Goal: Transaction & Acquisition: Book appointment/travel/reservation

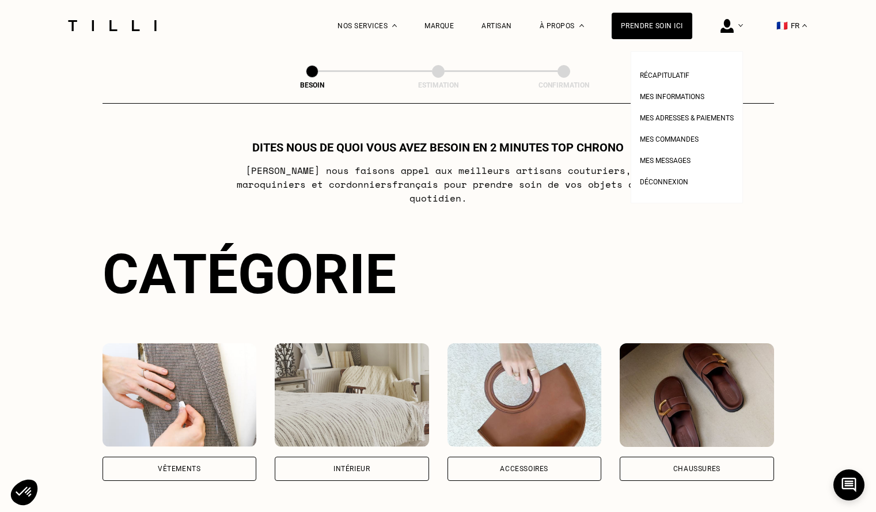
click at [734, 28] on img at bounding box center [727, 26] width 13 height 14
click at [688, 97] on span "Mes informations" at bounding box center [672, 97] width 65 height 8
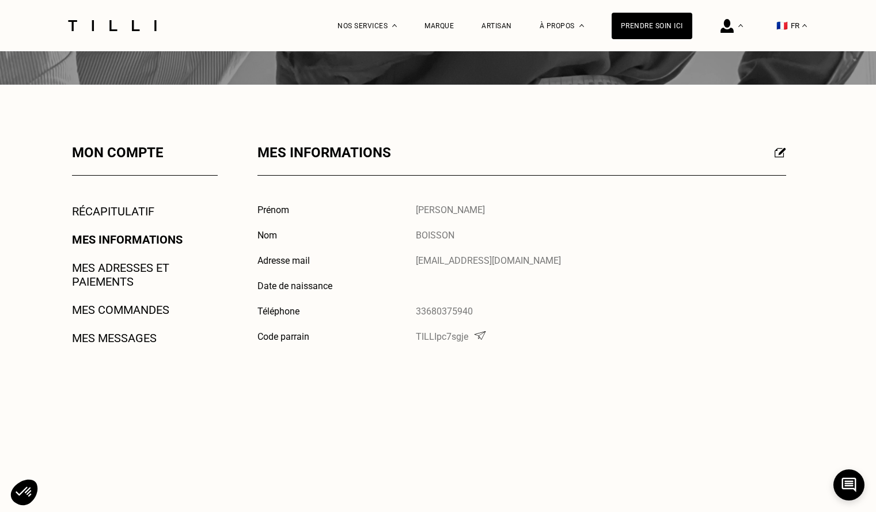
scroll to position [115, 0]
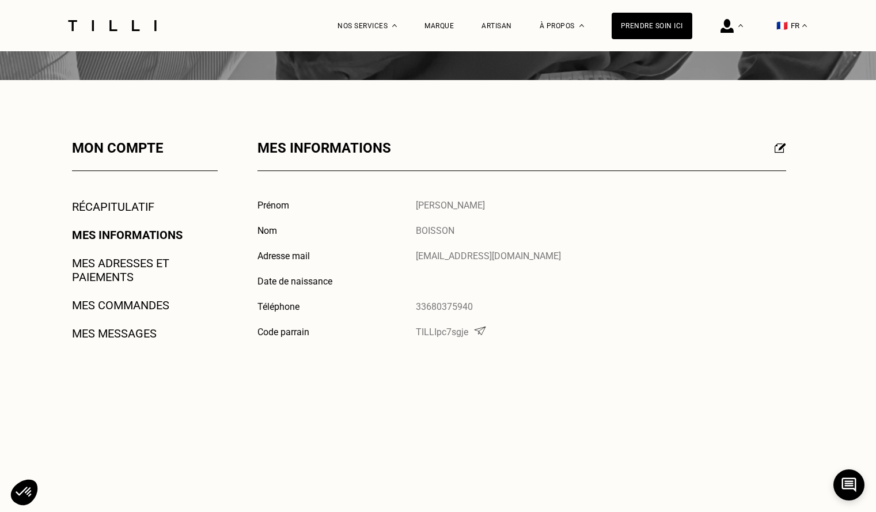
click at [111, 264] on link "Mes adresses et paiements" at bounding box center [145, 270] width 146 height 28
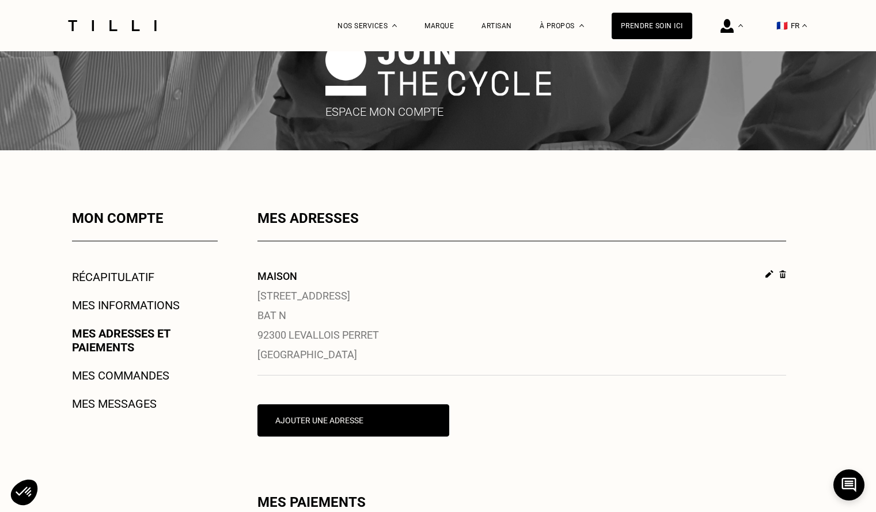
scroll to position [115, 0]
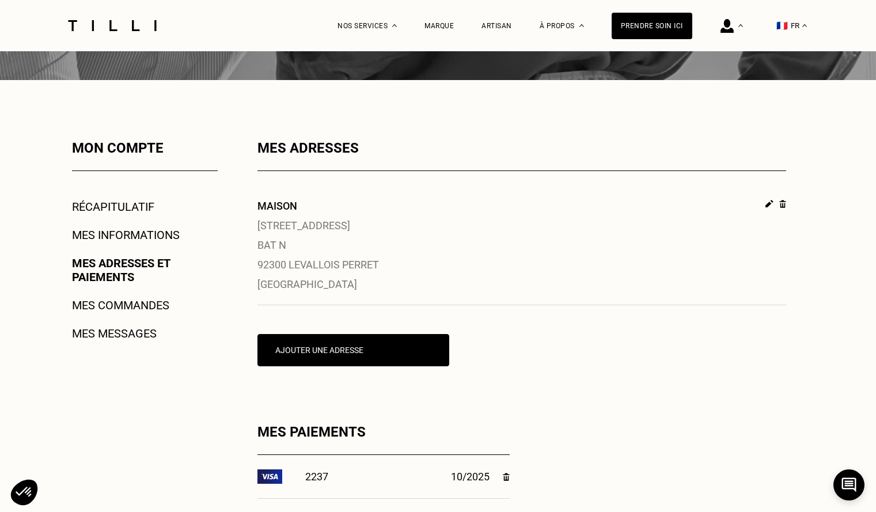
click at [129, 304] on link "Mes commandes" at bounding box center [120, 305] width 97 height 14
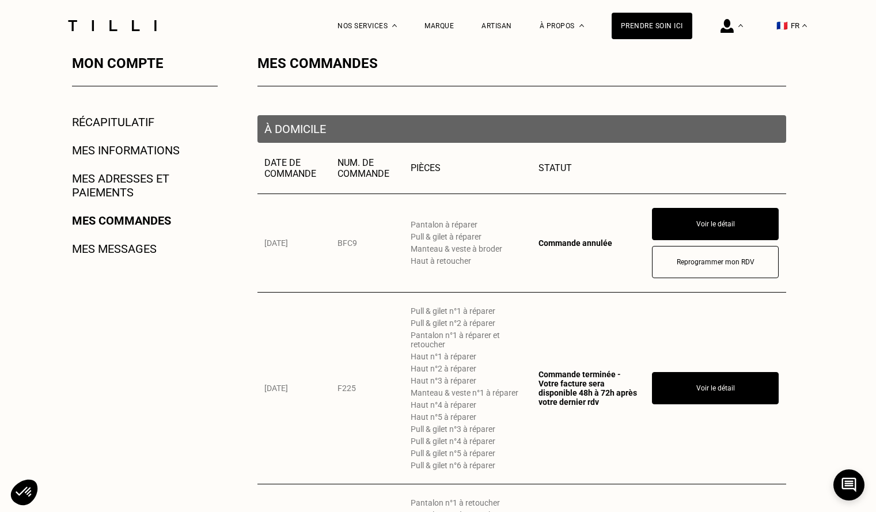
scroll to position [230, 0]
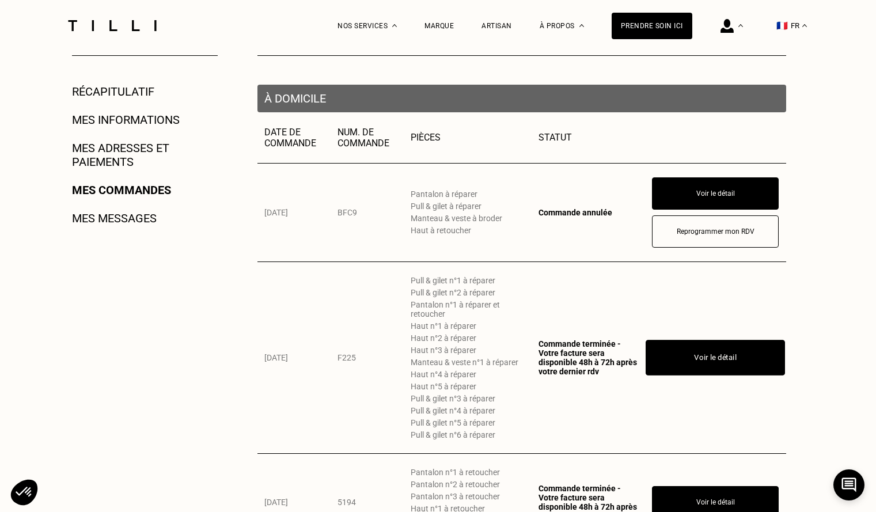
click at [712, 372] on button "Voir le détail" at bounding box center [715, 358] width 139 height 36
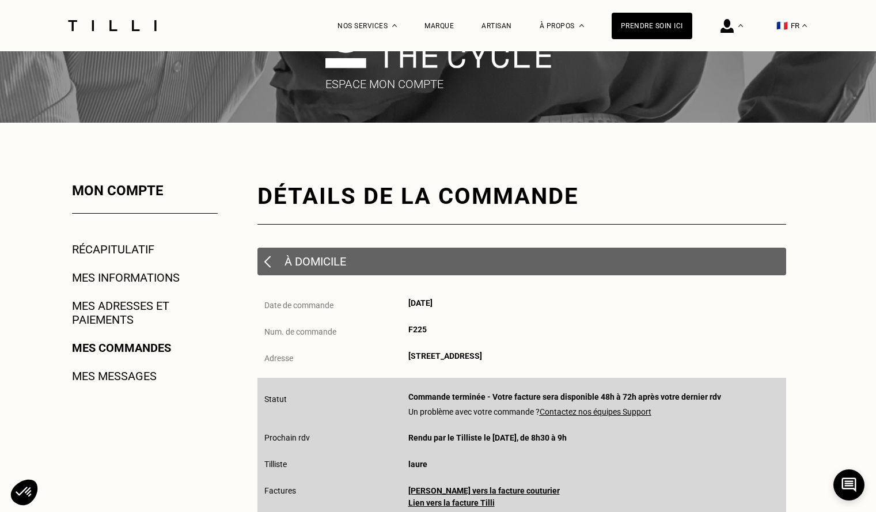
scroll to position [58, 0]
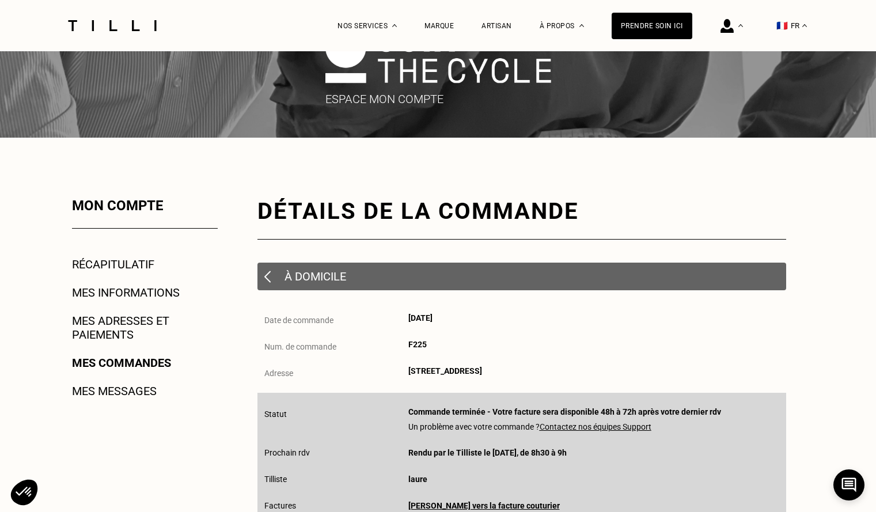
click at [264, 275] on img at bounding box center [267, 277] width 6 height 12
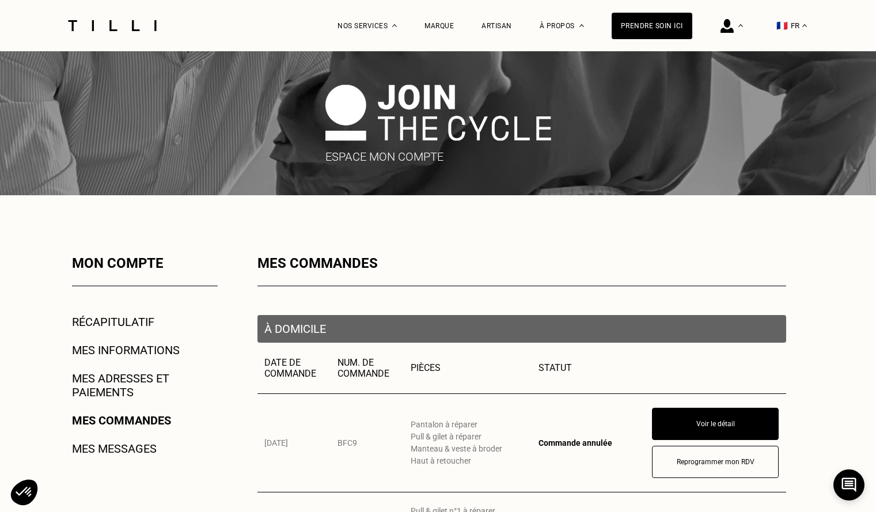
scroll to position [173, 0]
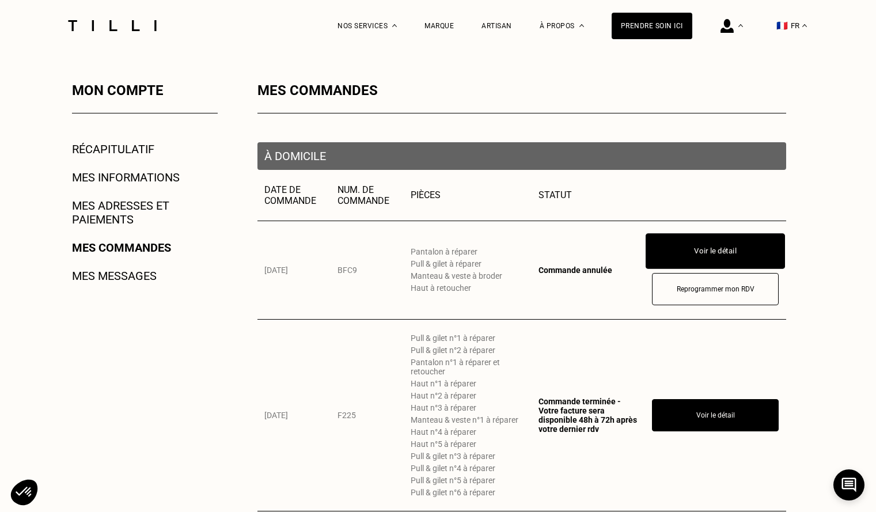
click at [691, 255] on button "Voir le détail" at bounding box center [715, 251] width 139 height 36
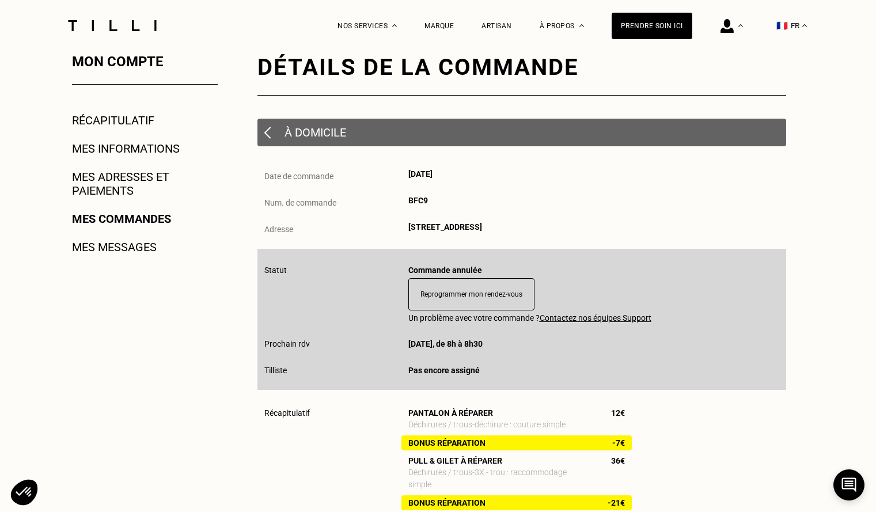
scroll to position [115, 0]
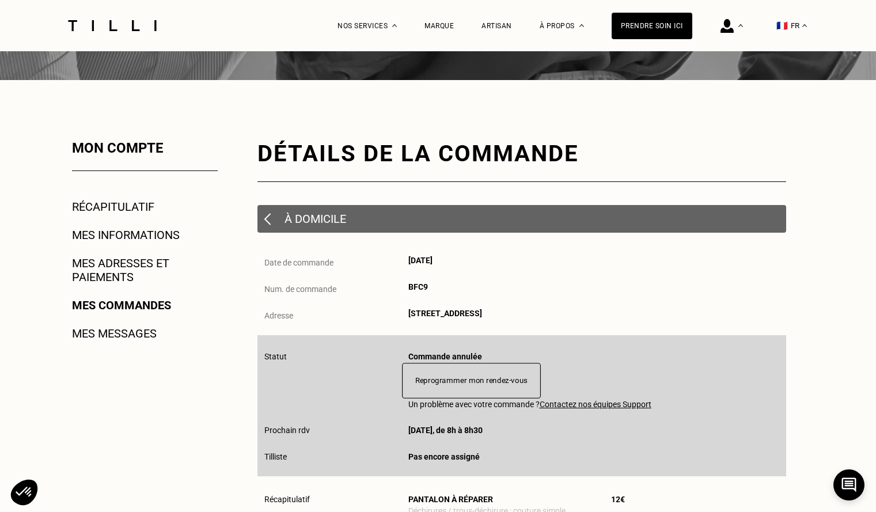
click at [490, 388] on button "Reprogrammer mon rendez-vous" at bounding box center [471, 381] width 139 height 36
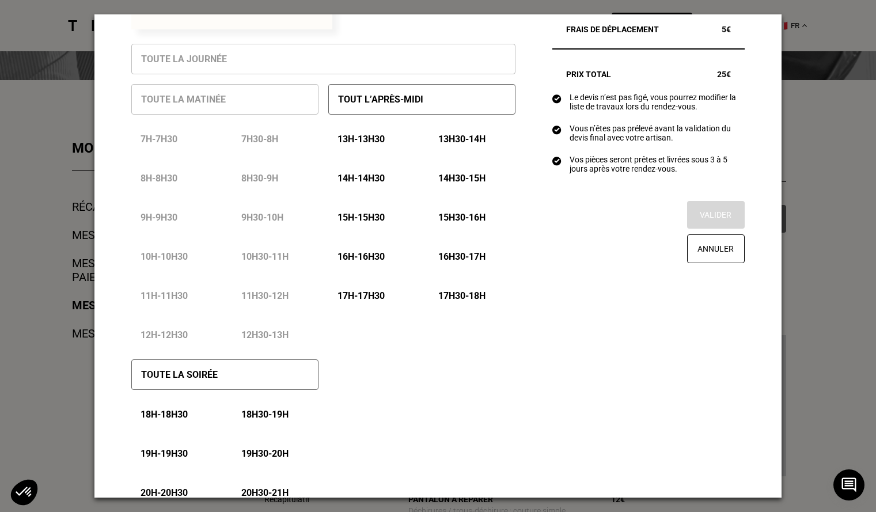
scroll to position [288, 0]
click at [713, 264] on button "Annuler" at bounding box center [716, 249] width 60 height 30
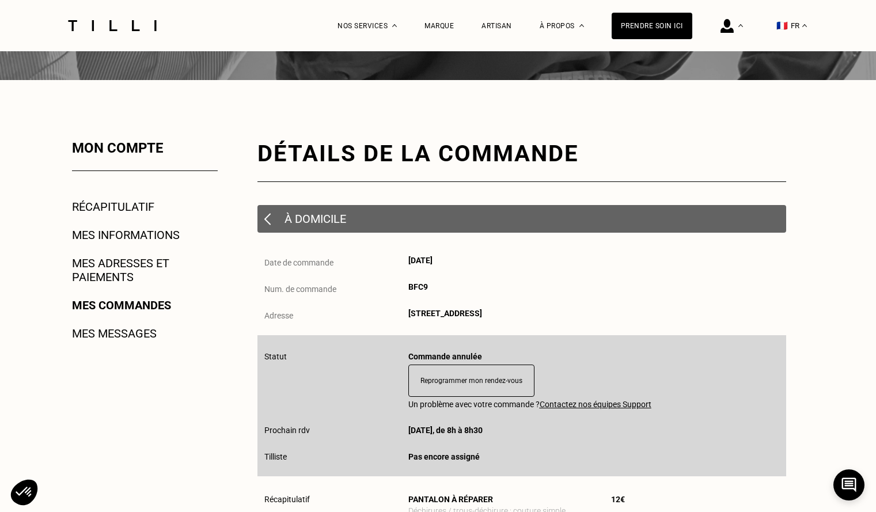
click at [264, 217] on img at bounding box center [267, 219] width 6 height 12
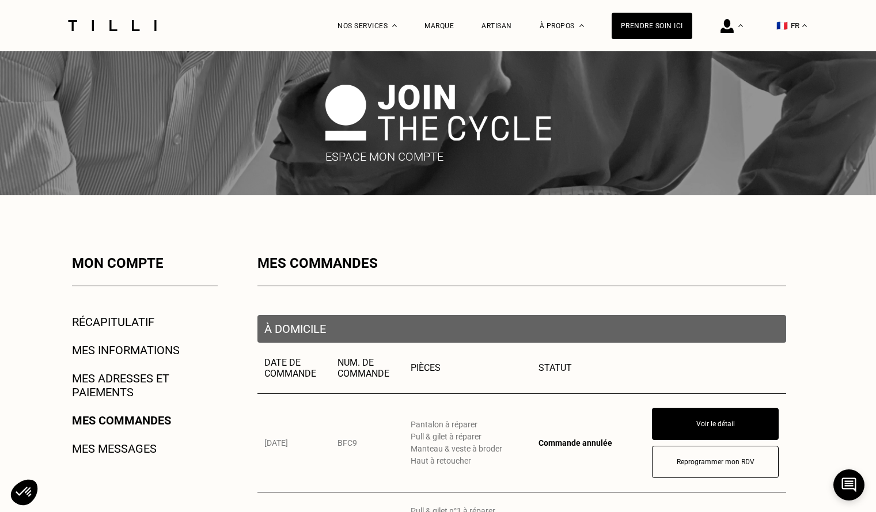
click at [91, 28] on img at bounding box center [112, 25] width 97 height 11
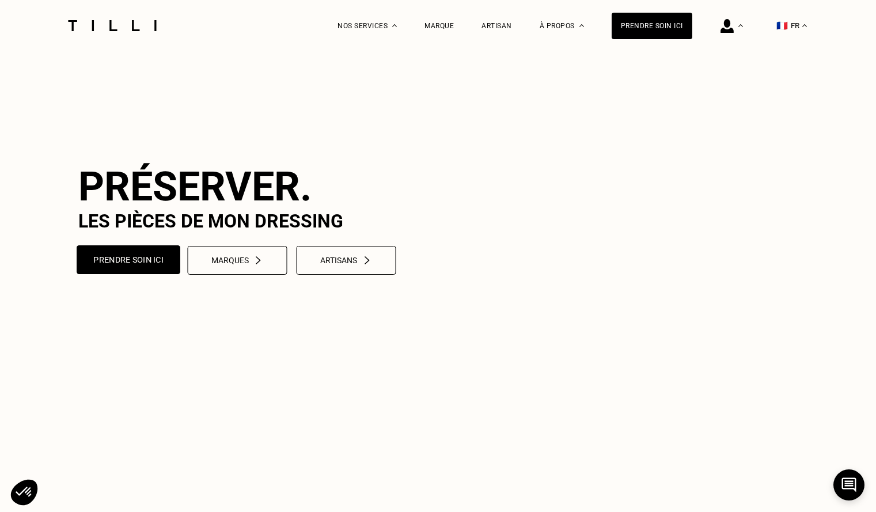
click at [130, 274] on button "Prendre soin ici" at bounding box center [129, 259] width 104 height 29
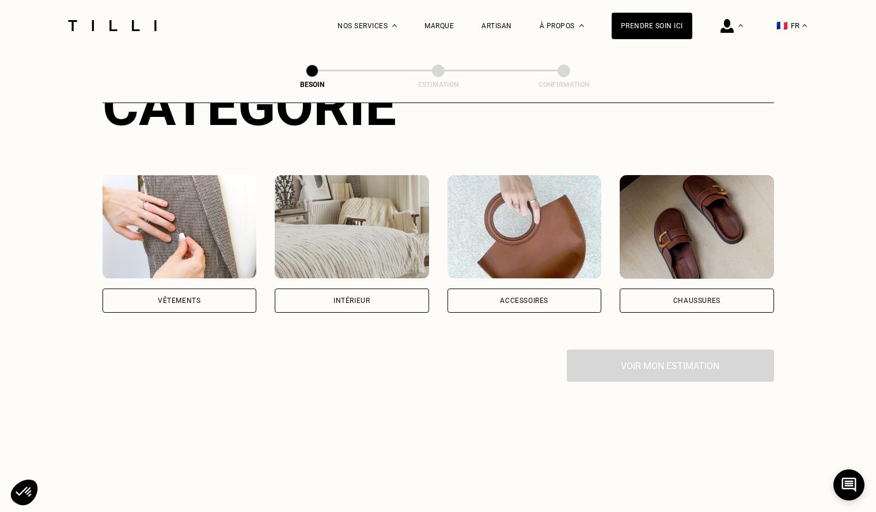
scroll to position [173, 0]
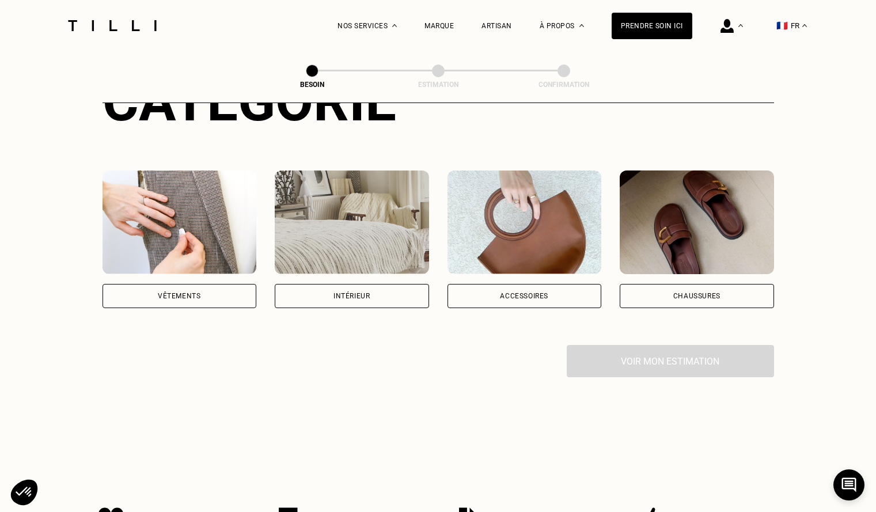
click at [183, 293] on div "Vêtements" at bounding box center [179, 296] width 43 height 7
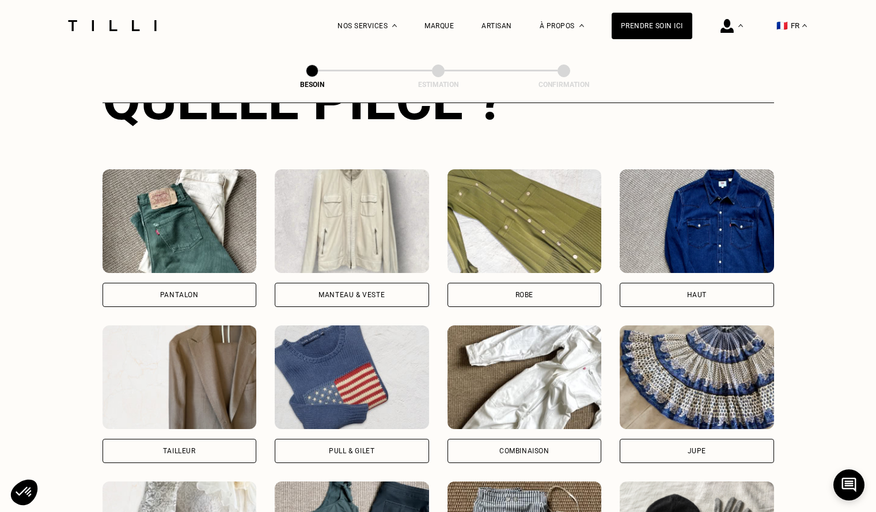
scroll to position [486, 0]
click at [181, 292] on div "Pantalon" at bounding box center [179, 295] width 39 height 7
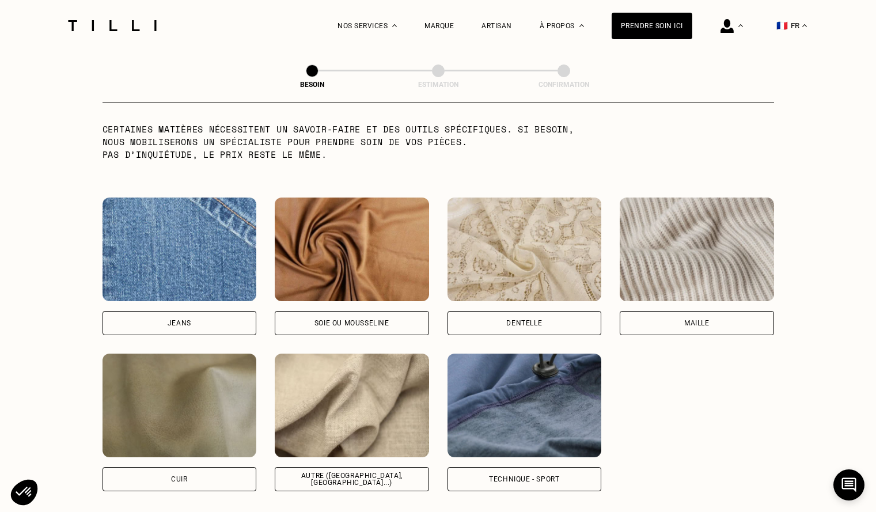
scroll to position [1176, 0]
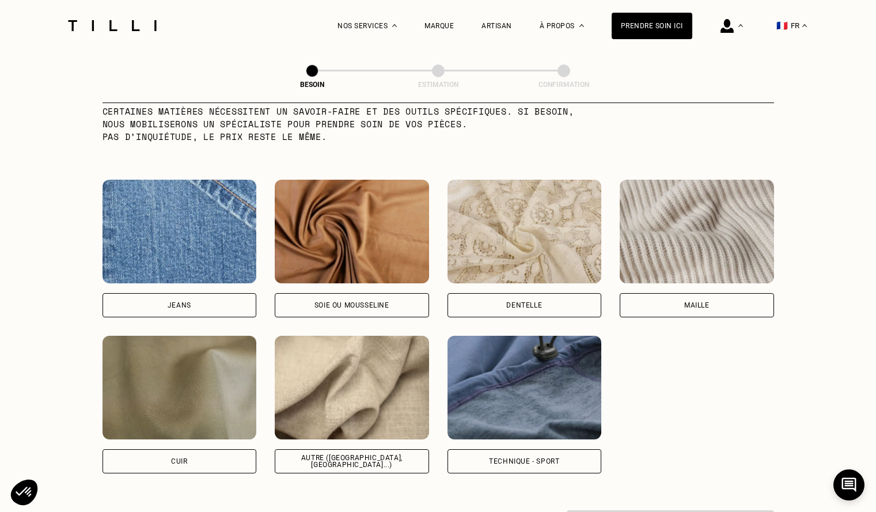
click at [177, 302] on div "Jeans" at bounding box center [180, 305] width 24 height 7
select select "FR"
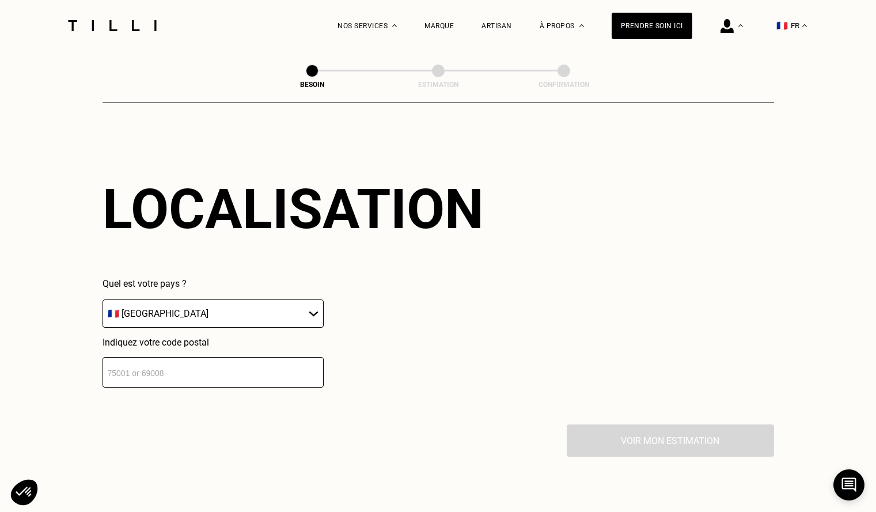
scroll to position [1549, 0]
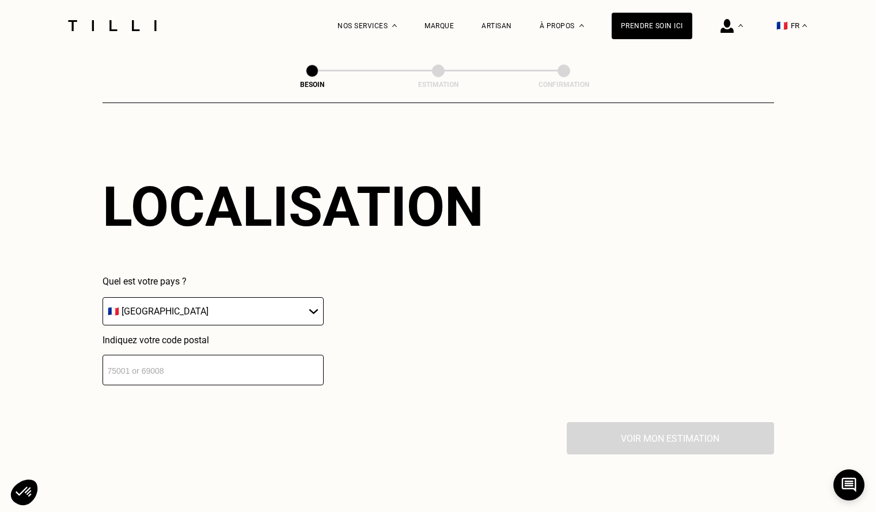
click at [209, 301] on select "🇩🇪 [GEOGRAPHIC_DATA] 🇦🇹 [GEOGRAPHIC_DATA] 🇧🇪 [GEOGRAPHIC_DATA] 🇧🇬 Bulgarie 🇨🇾 C…" at bounding box center [213, 311] width 221 height 28
click at [190, 364] on input "number" at bounding box center [213, 370] width 221 height 31
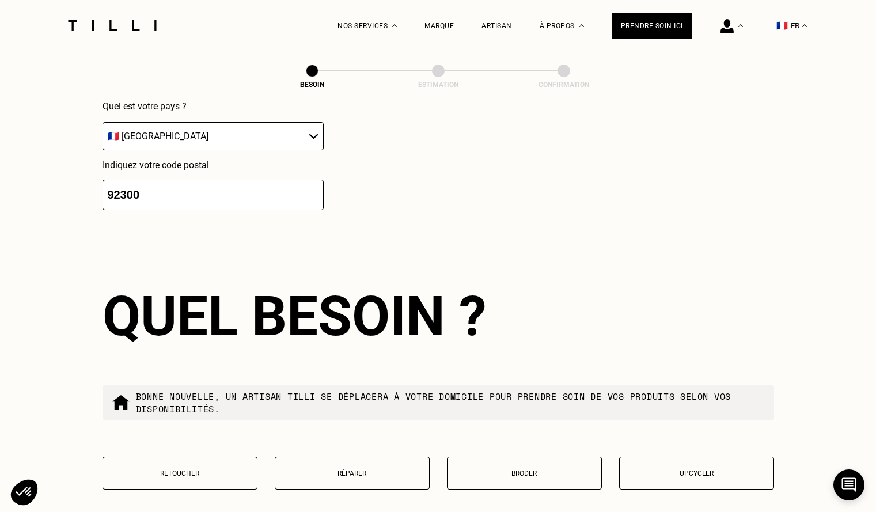
scroll to position [1835, 0]
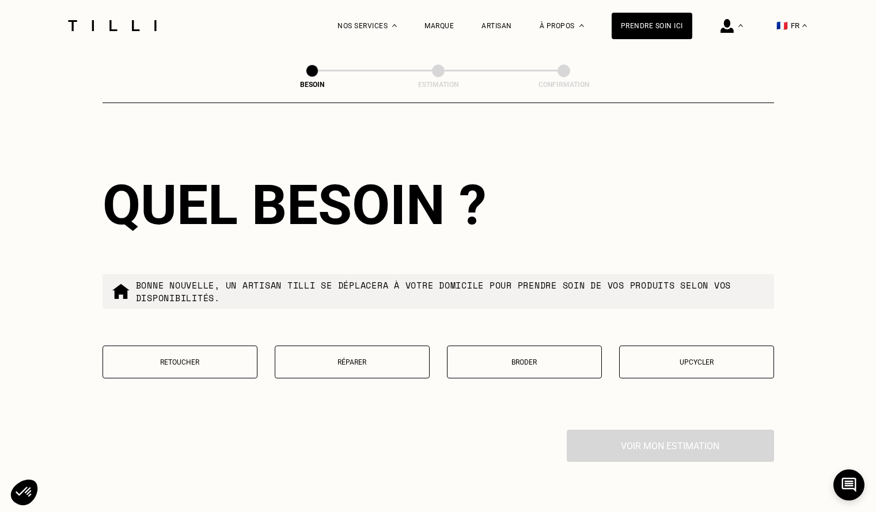
type input "92300"
click at [336, 361] on button "Réparer" at bounding box center [352, 362] width 155 height 33
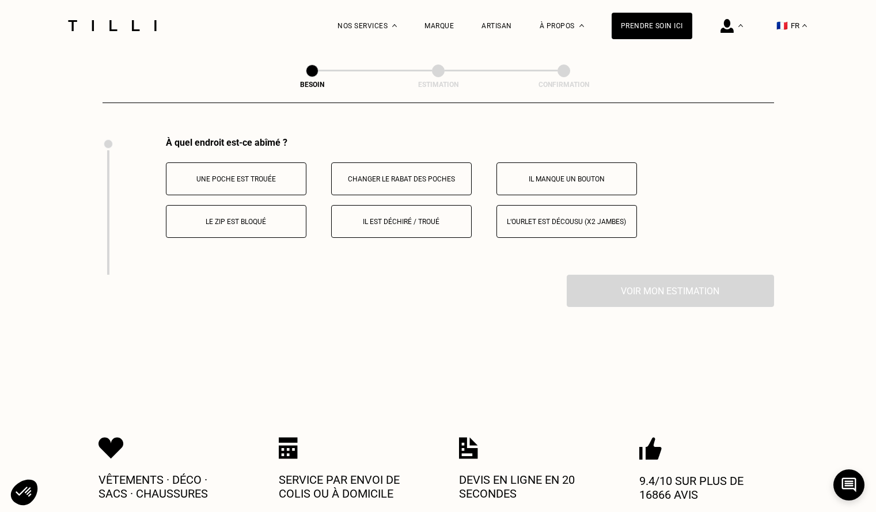
scroll to position [2131, 0]
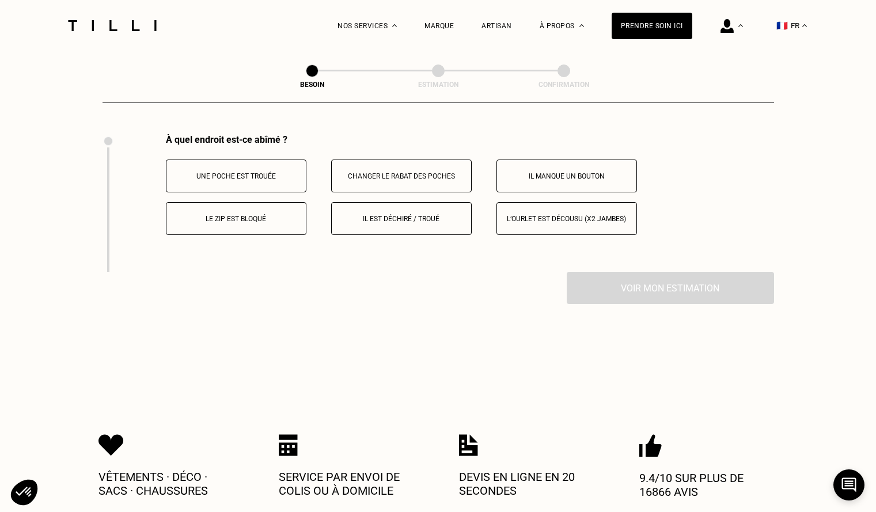
click at [387, 219] on button "Il est déchiré / troué" at bounding box center [401, 218] width 141 height 33
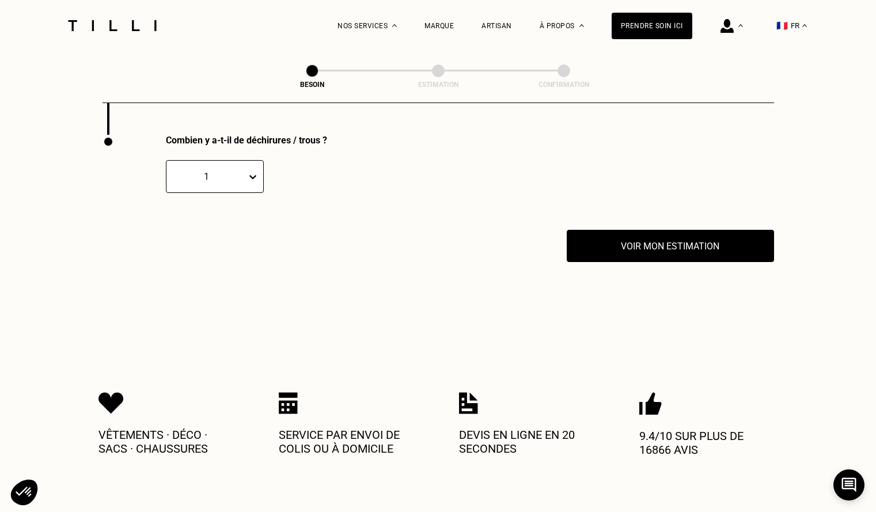
scroll to position [2269, 0]
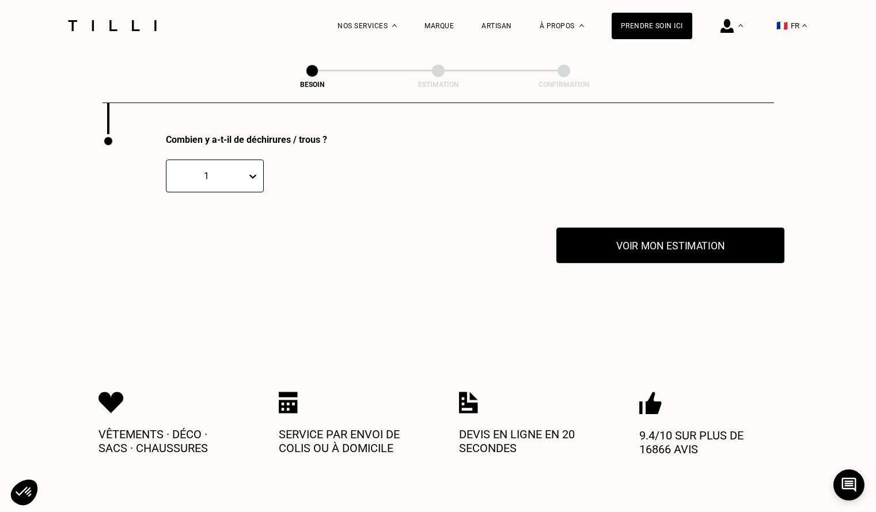
click at [630, 236] on button "Voir mon estimation" at bounding box center [670, 246] width 228 height 36
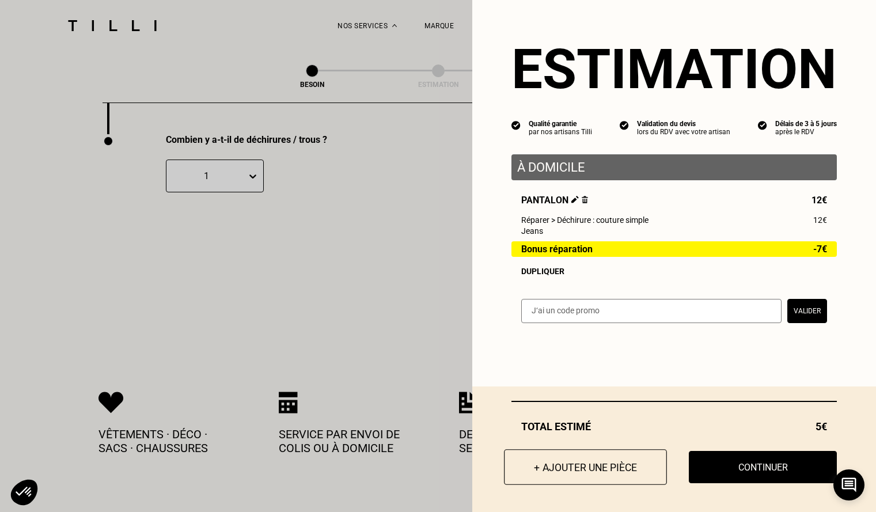
click at [604, 461] on button "+ Ajouter une pièce" at bounding box center [585, 467] width 163 height 36
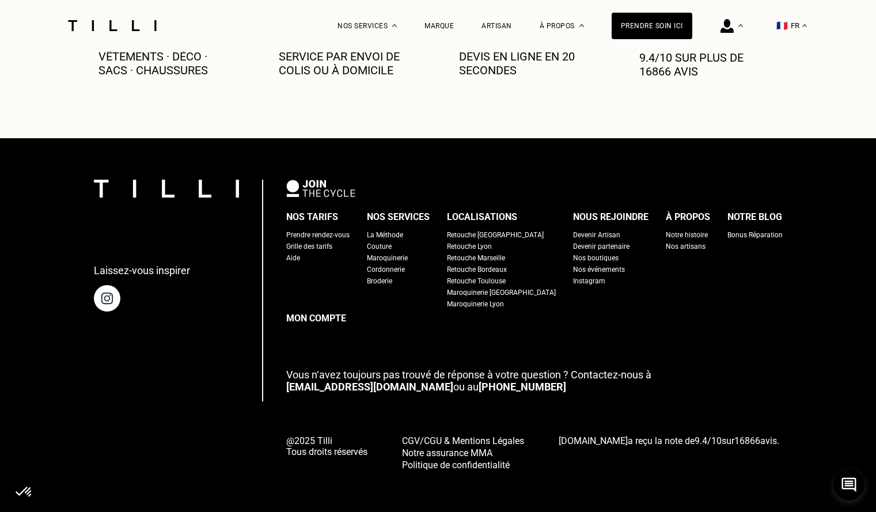
scroll to position [0, 0]
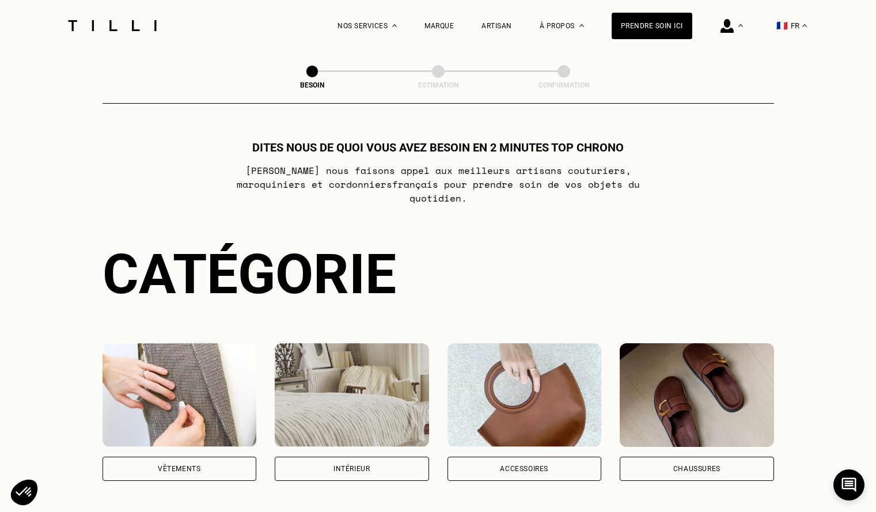
click at [156, 387] on img at bounding box center [180, 395] width 154 height 104
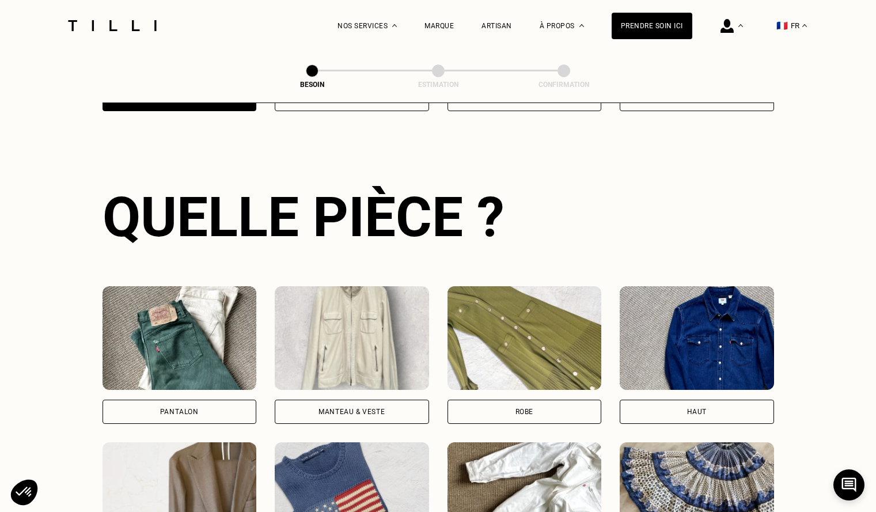
scroll to position [377, 0]
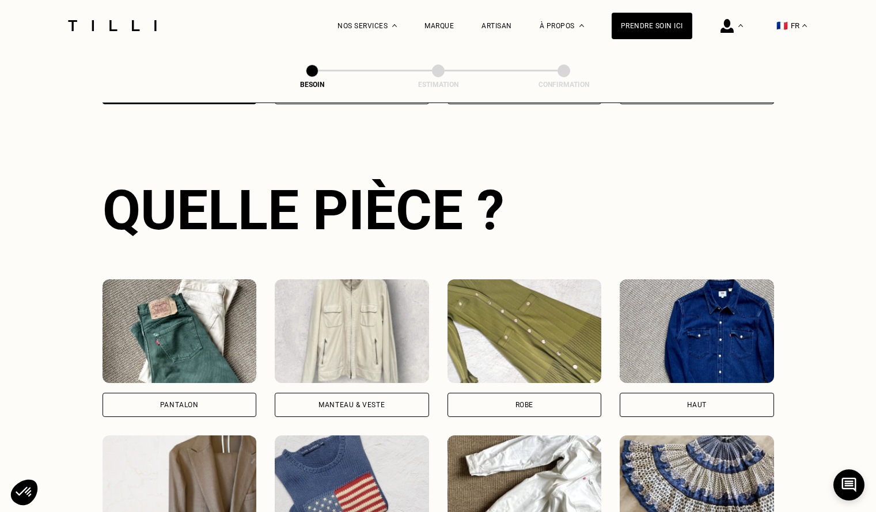
click at [194, 342] on img at bounding box center [180, 331] width 154 height 104
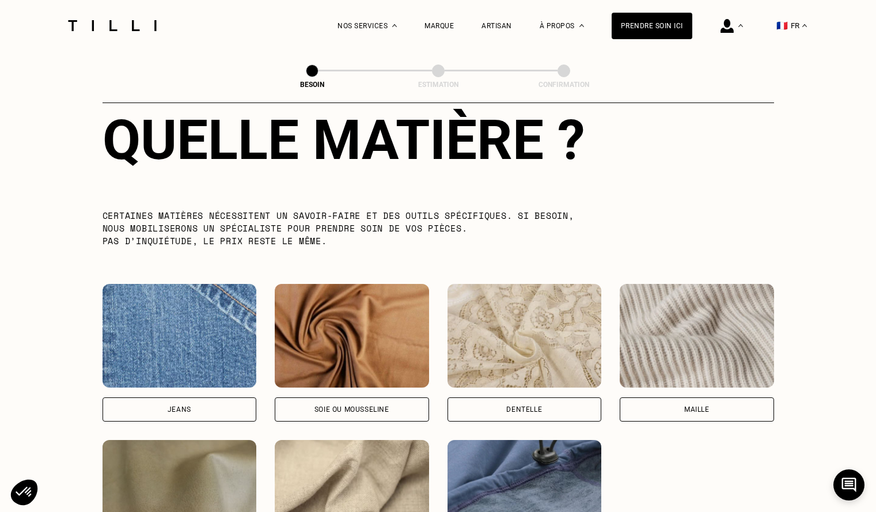
scroll to position [1119, 0]
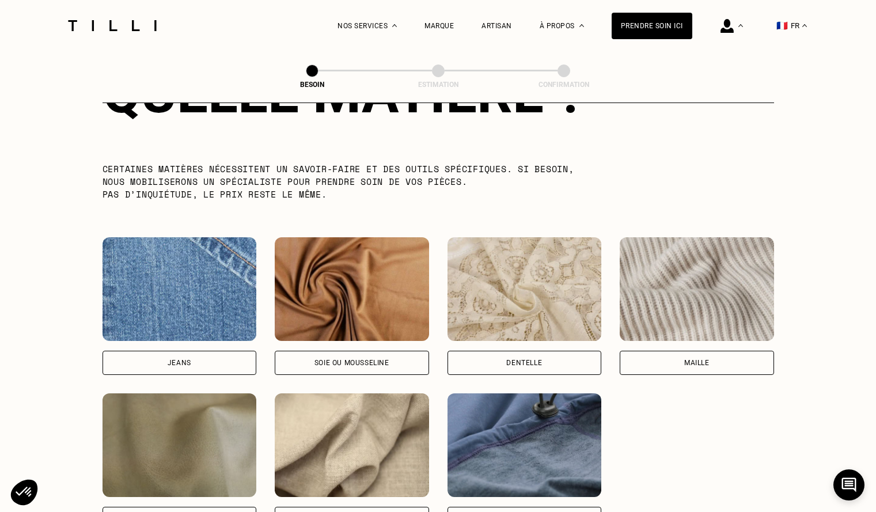
click at [387, 438] on img at bounding box center [352, 445] width 154 height 104
select select "FR"
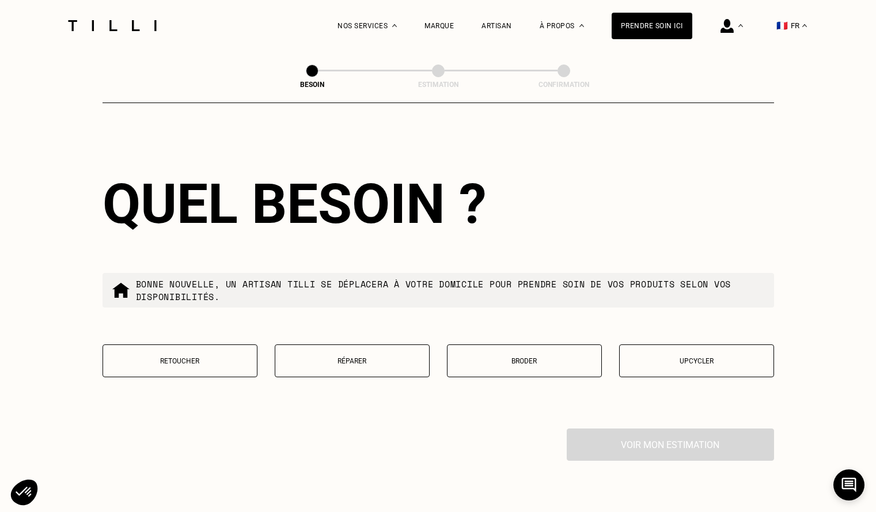
scroll to position [1837, 0]
click at [378, 357] on p "Réparer" at bounding box center [352, 361] width 142 height 8
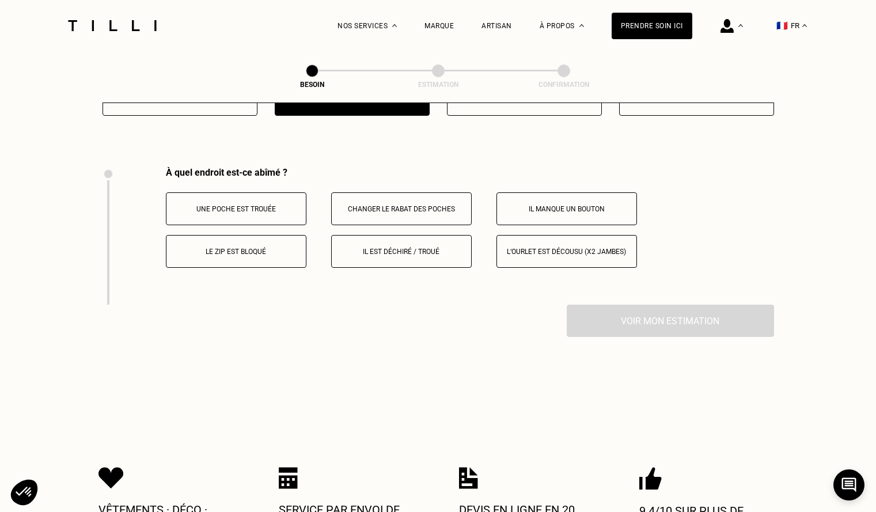
scroll to position [2087, 0]
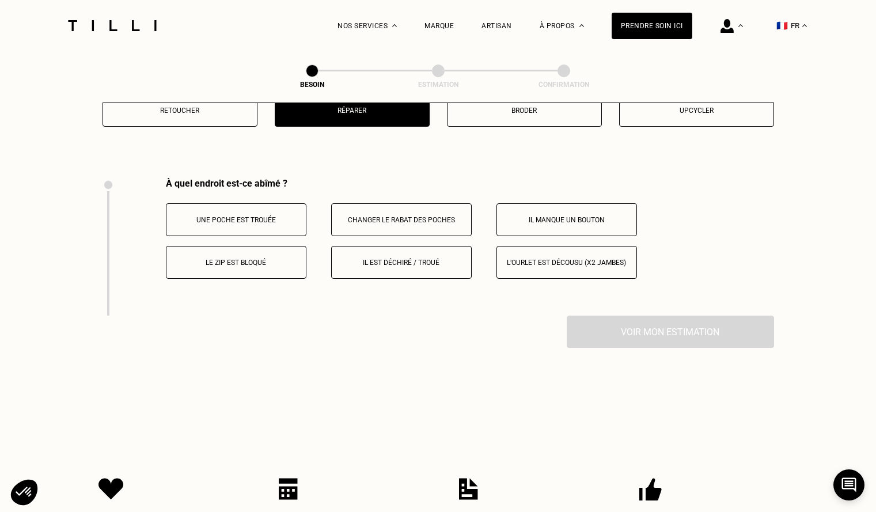
click at [421, 259] on p "Il est déchiré / troué" at bounding box center [402, 263] width 128 height 8
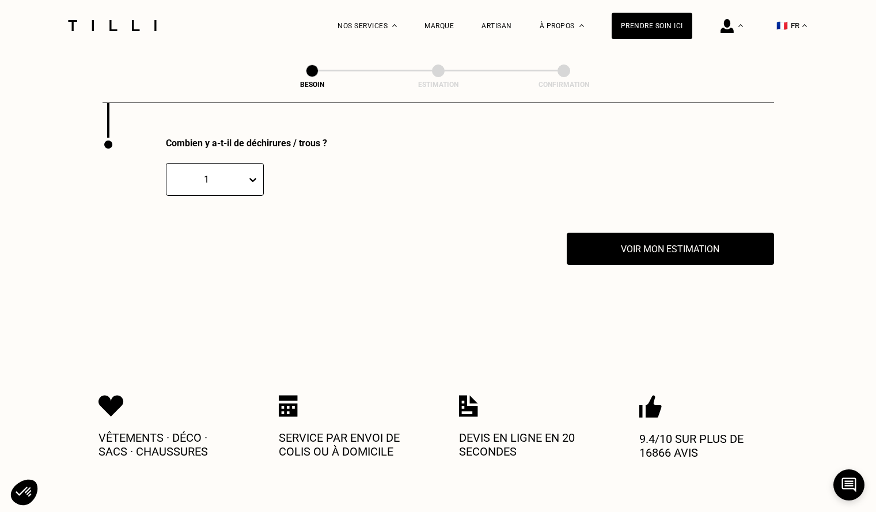
scroll to position [2269, 0]
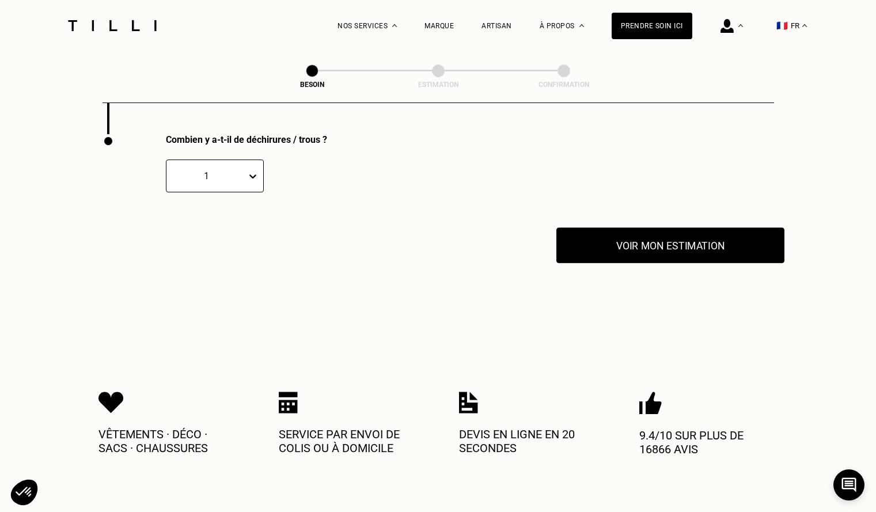
click at [649, 237] on button "Voir mon estimation" at bounding box center [670, 246] width 228 height 36
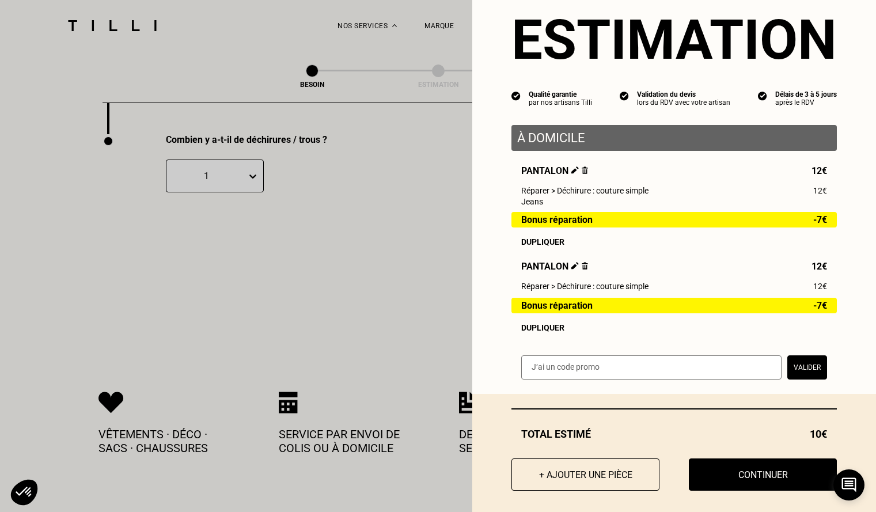
scroll to position [43, 0]
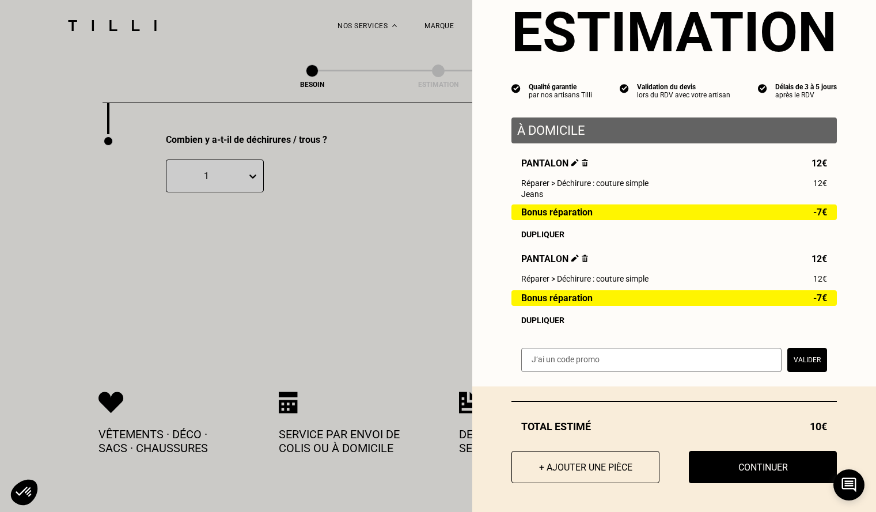
click at [607, 464] on button "+ Ajouter une pièce" at bounding box center [586, 467] width 148 height 32
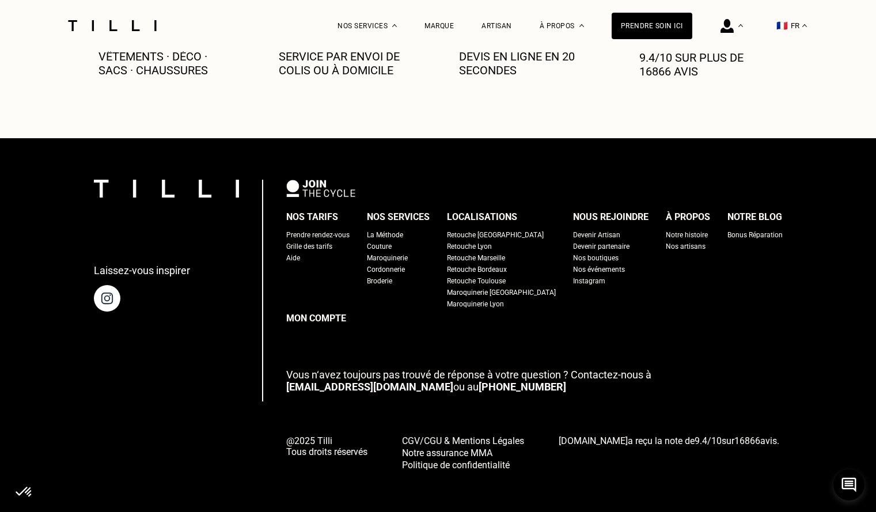
scroll to position [0, 0]
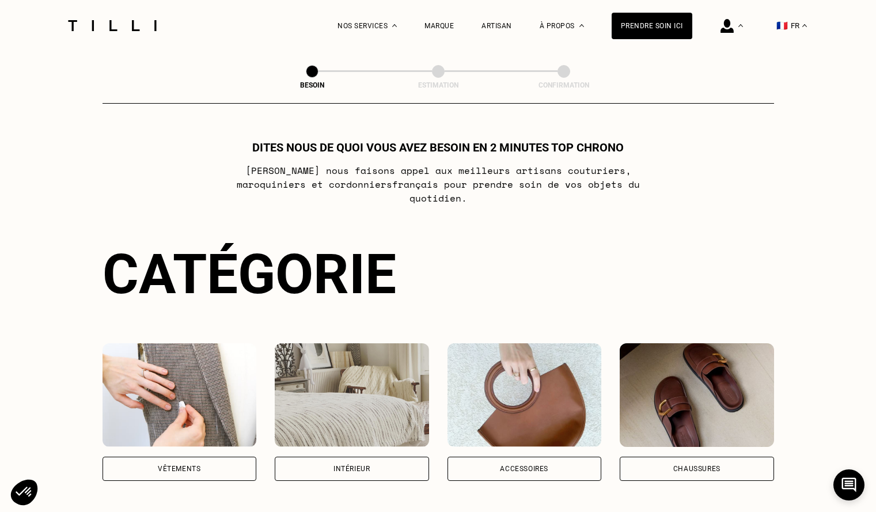
click at [168, 419] on img at bounding box center [180, 395] width 154 height 104
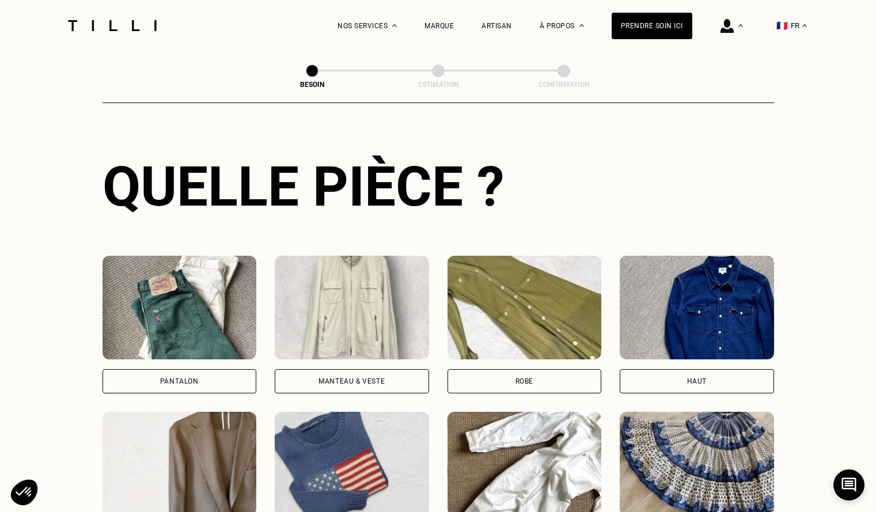
scroll to position [377, 0]
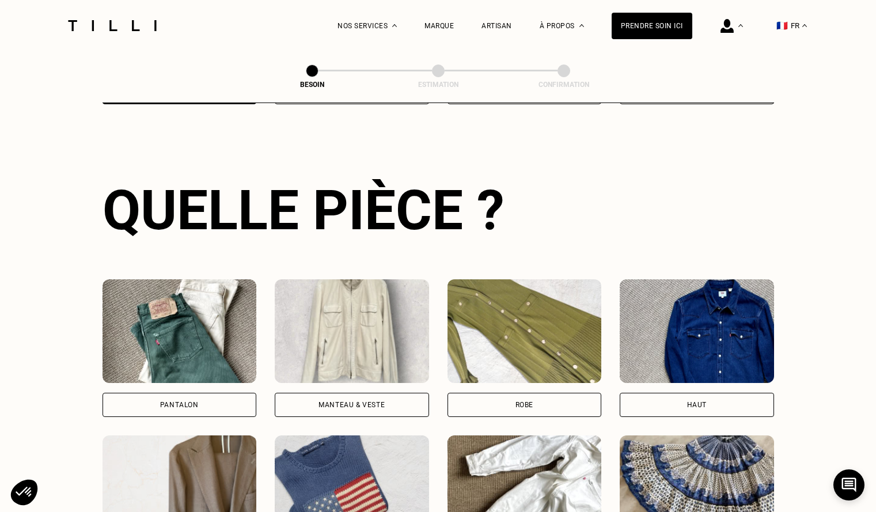
click at [694, 399] on div "Haut" at bounding box center [697, 405] width 154 height 24
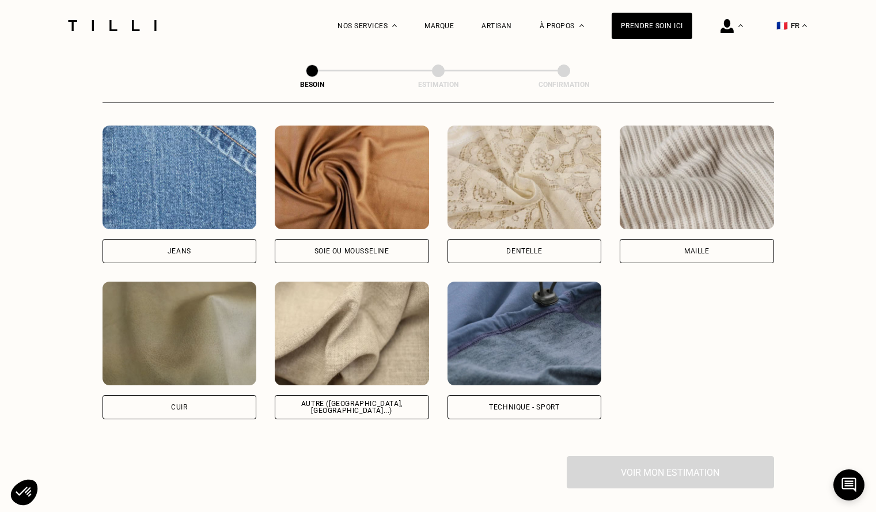
scroll to position [1234, 0]
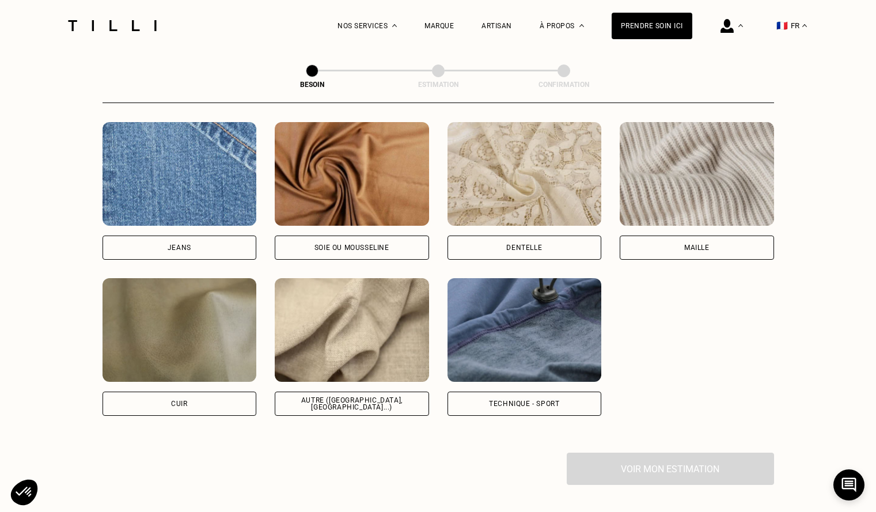
click at [399, 393] on div "Autre ([GEOGRAPHIC_DATA], [GEOGRAPHIC_DATA]...)" at bounding box center [352, 404] width 154 height 24
select select "FR"
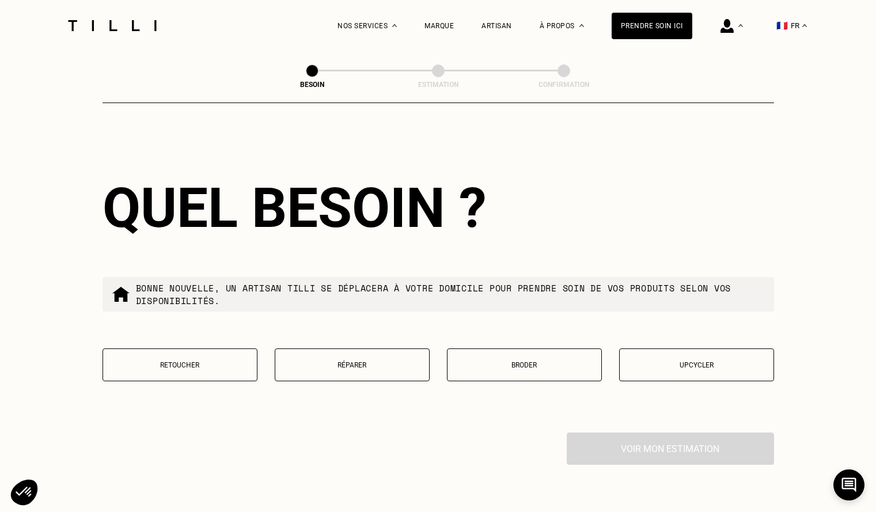
scroll to position [1837, 0]
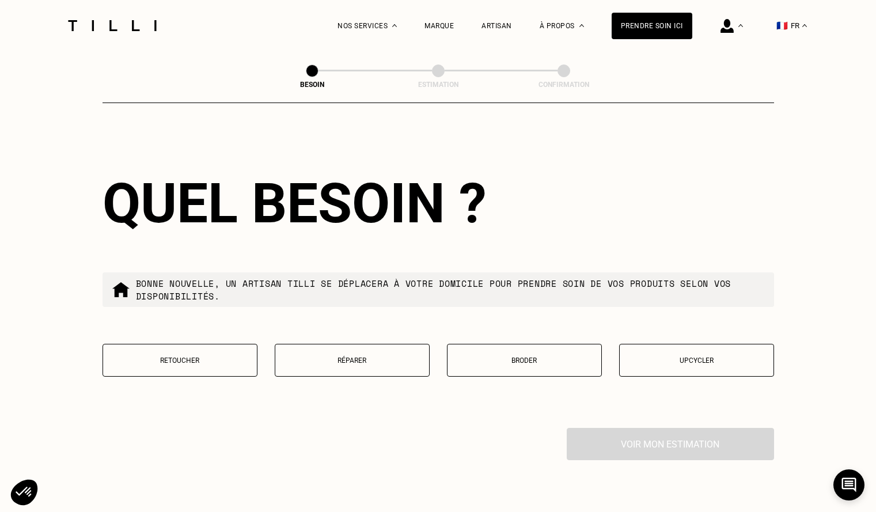
click at [707, 359] on button "Upcycler" at bounding box center [696, 360] width 155 height 33
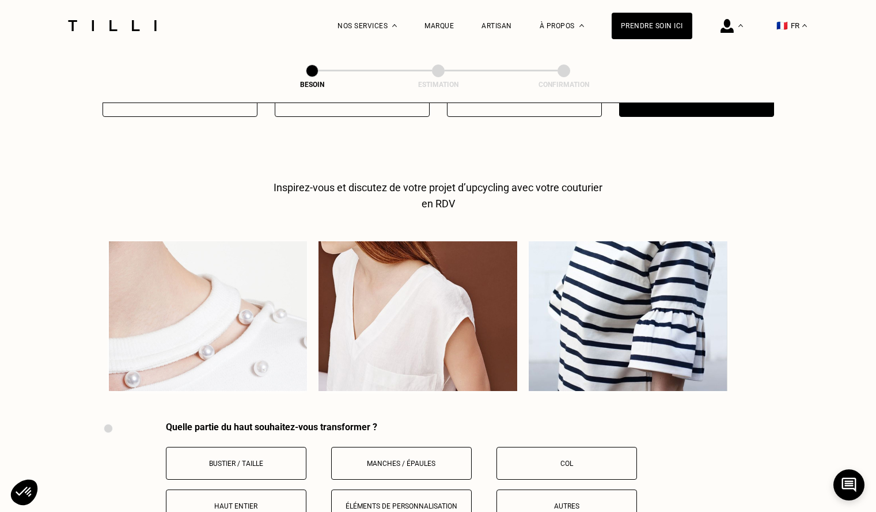
scroll to position [2131, 0]
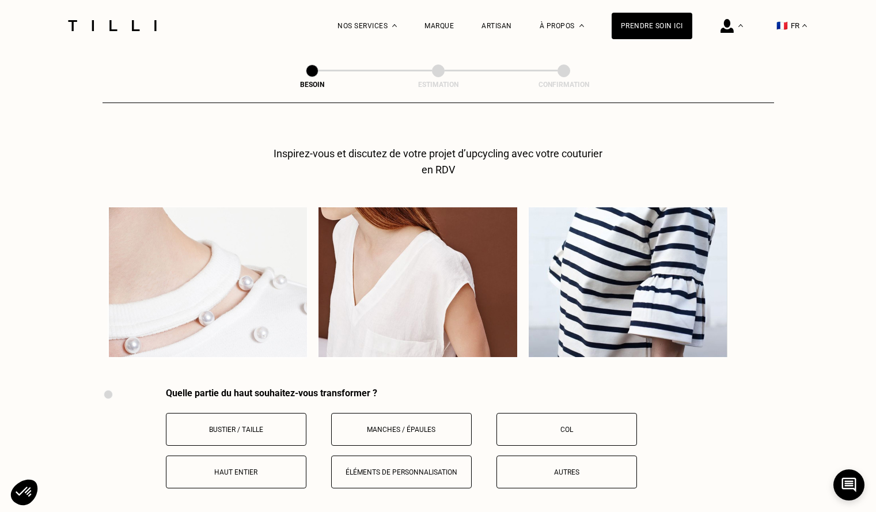
click at [584, 426] on p "Col" at bounding box center [567, 430] width 128 height 8
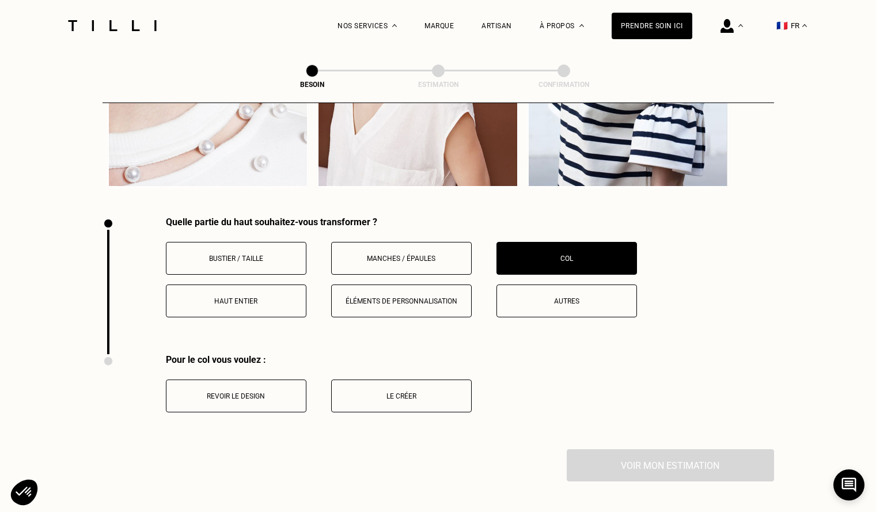
scroll to position [2304, 0]
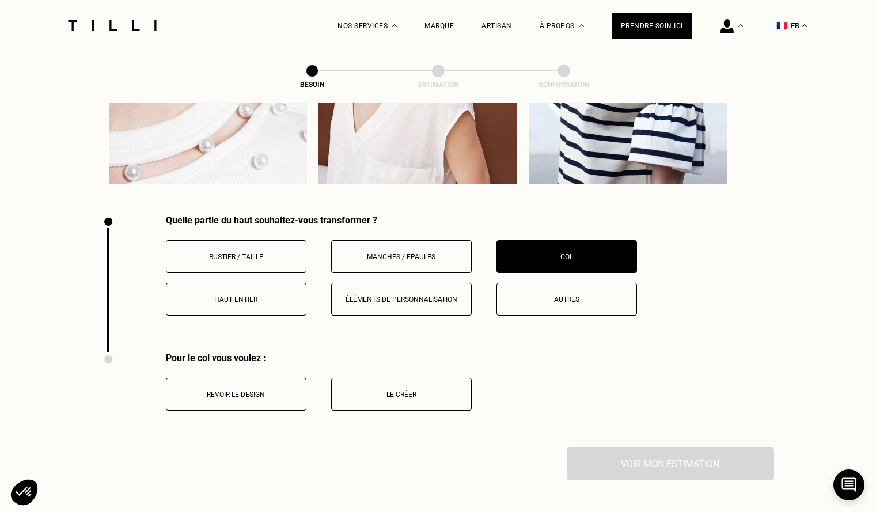
click at [244, 393] on p "Revoir le design" at bounding box center [236, 395] width 128 height 8
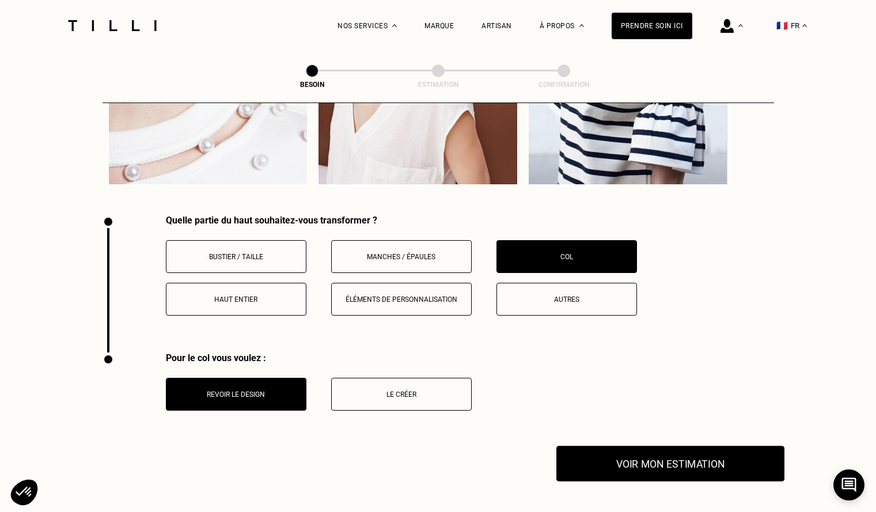
click at [680, 463] on button "Voir mon estimation" at bounding box center [670, 464] width 228 height 36
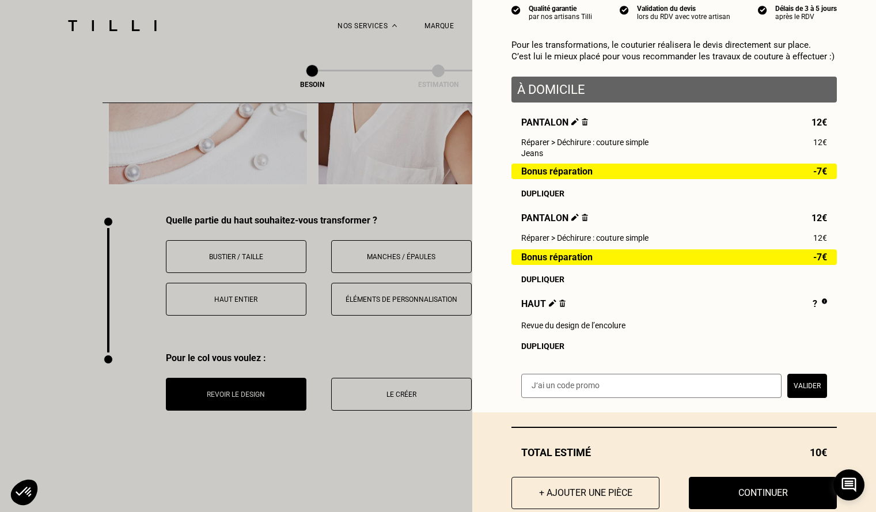
scroll to position [149, 0]
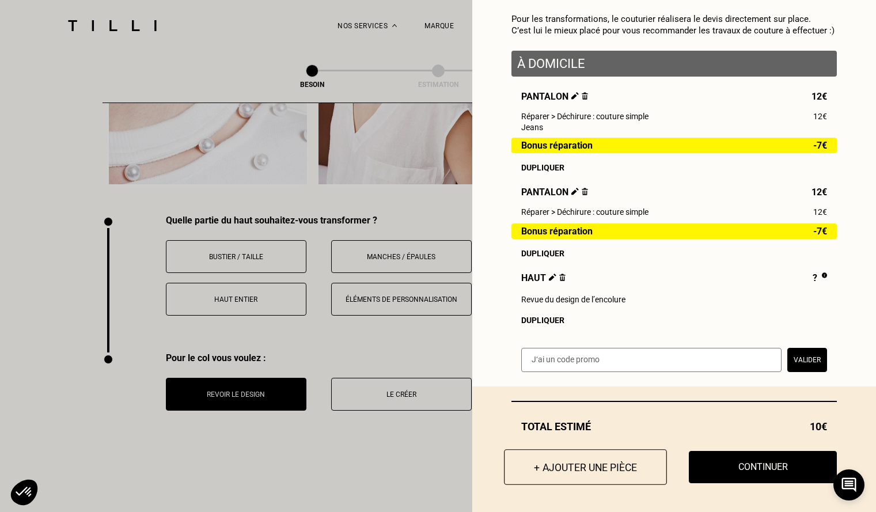
click at [593, 468] on button "+ Ajouter une pièce" at bounding box center [585, 467] width 163 height 36
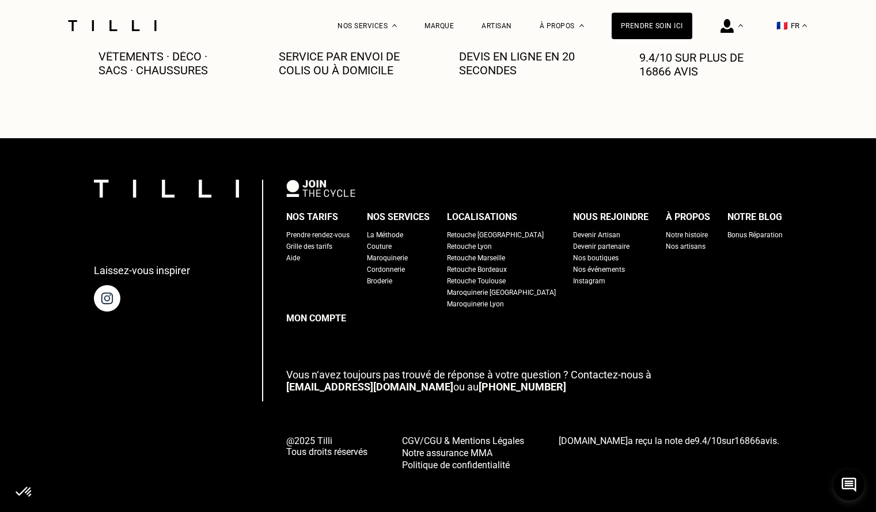
scroll to position [0, 0]
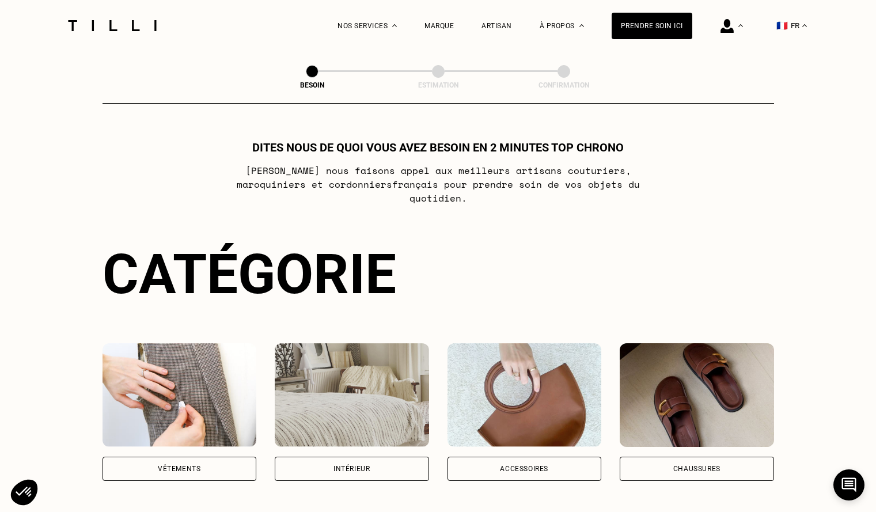
click at [160, 388] on img at bounding box center [180, 395] width 154 height 104
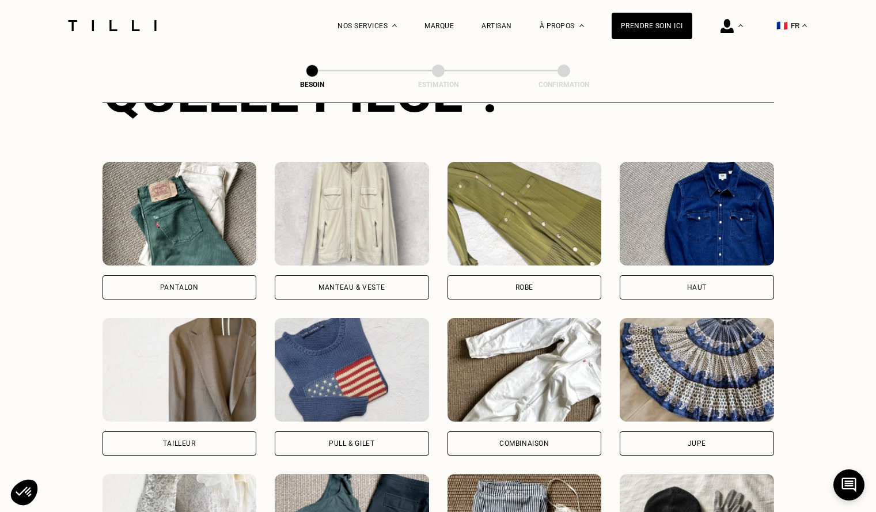
scroll to position [492, 0]
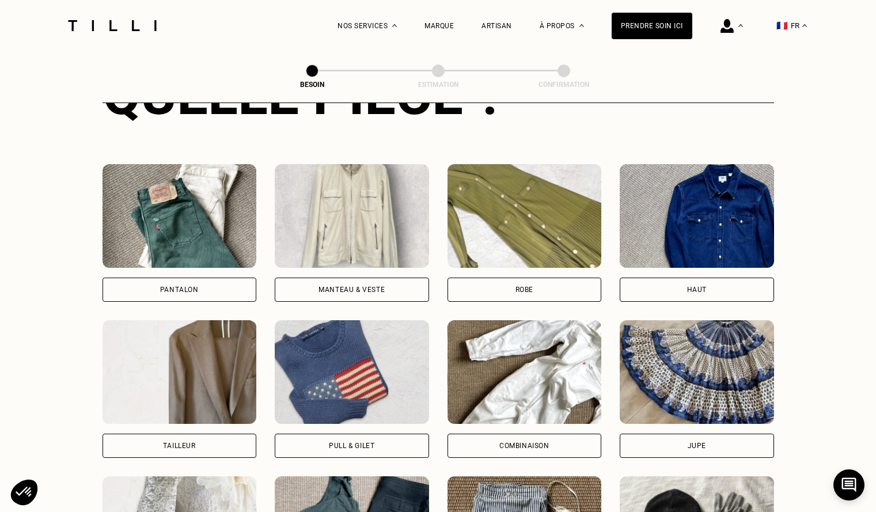
click at [359, 218] on img at bounding box center [352, 216] width 154 height 104
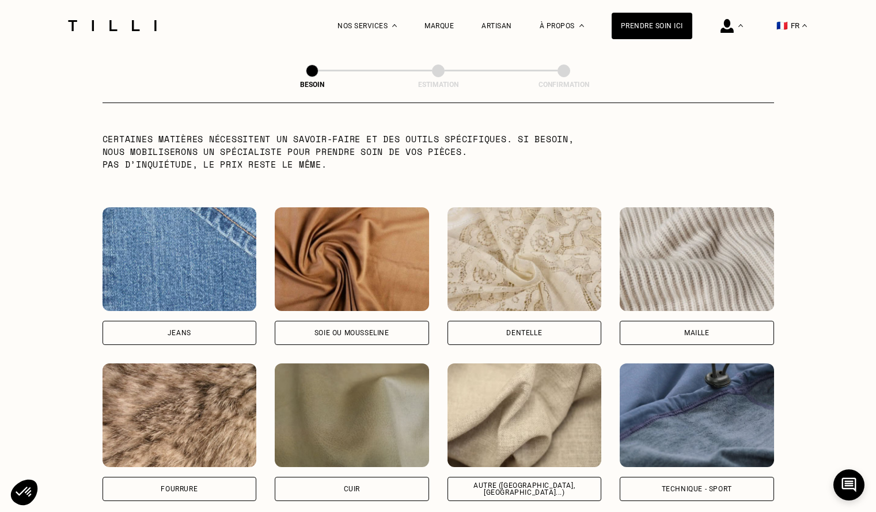
scroll to position [1176, 0]
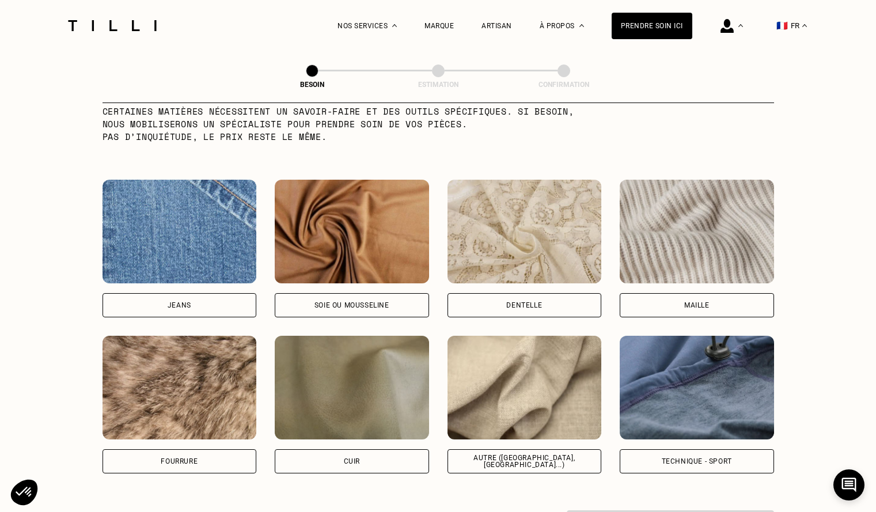
click at [516, 402] on img at bounding box center [525, 388] width 154 height 104
select select "FR"
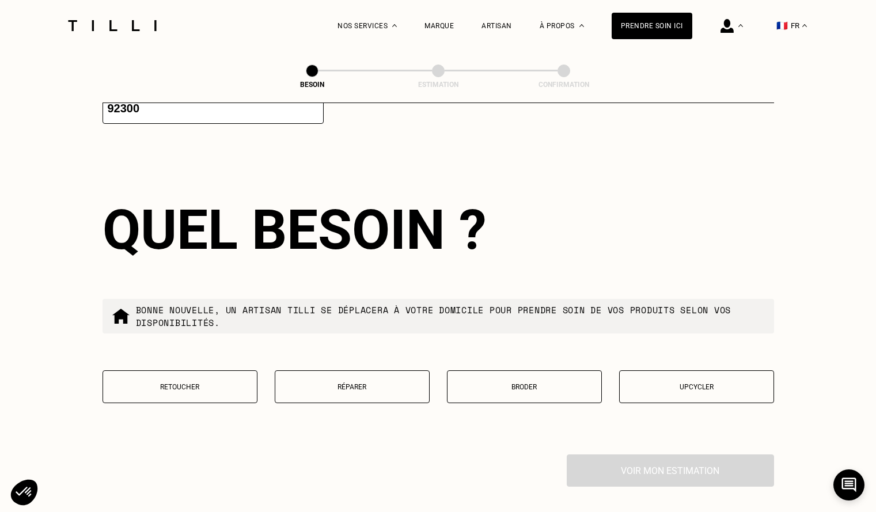
scroll to position [1837, 0]
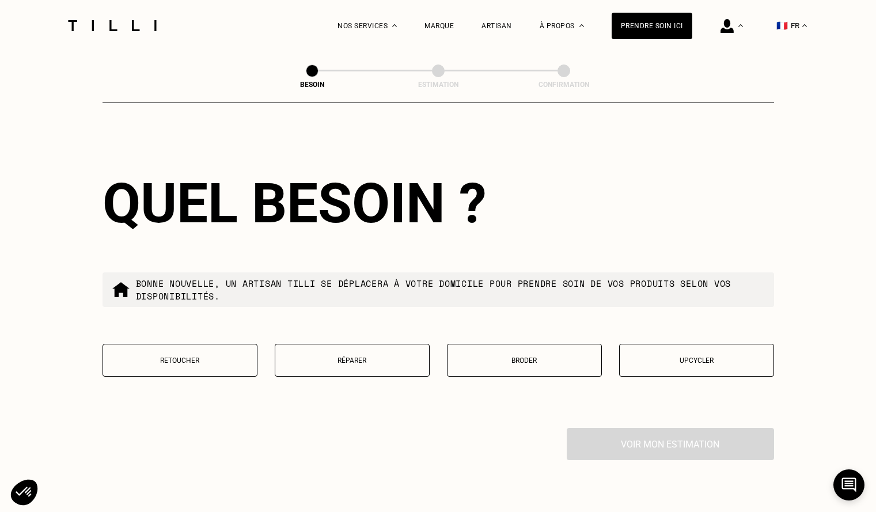
click at [322, 357] on p "Réparer" at bounding box center [352, 361] width 142 height 8
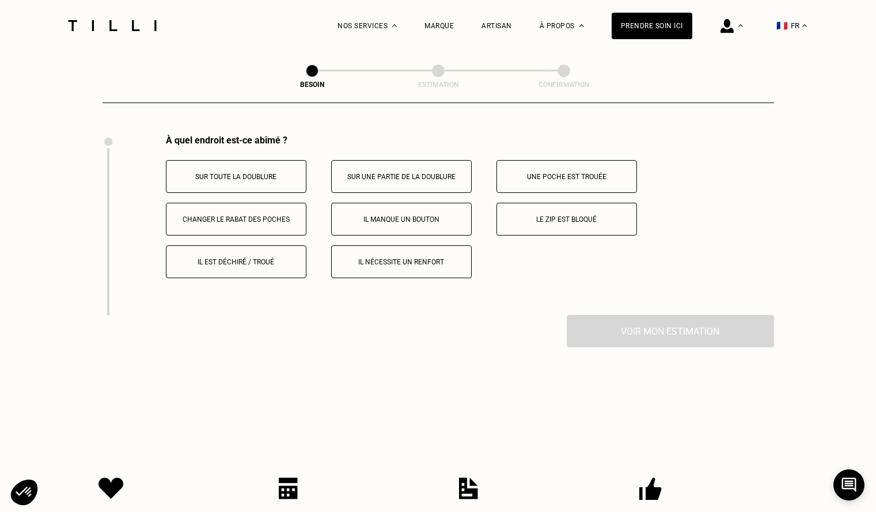
scroll to position [2131, 0]
click at [264, 164] on button "Sur toute la doublure" at bounding box center [236, 176] width 141 height 33
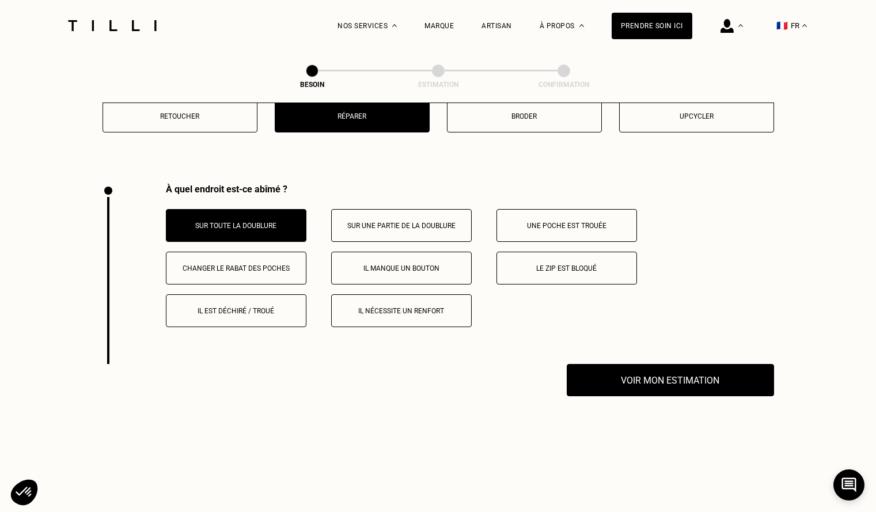
scroll to position [2081, 0]
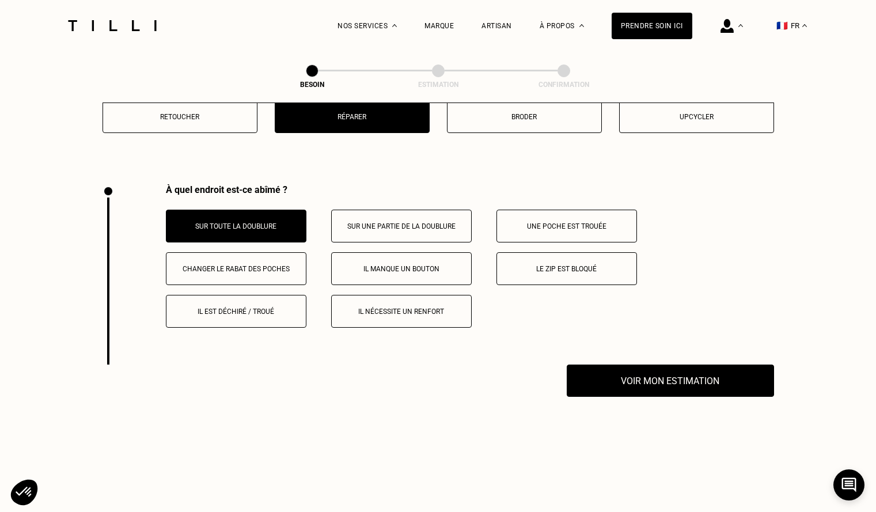
click at [419, 222] on p "Sur une partie de la doublure" at bounding box center [402, 226] width 128 height 8
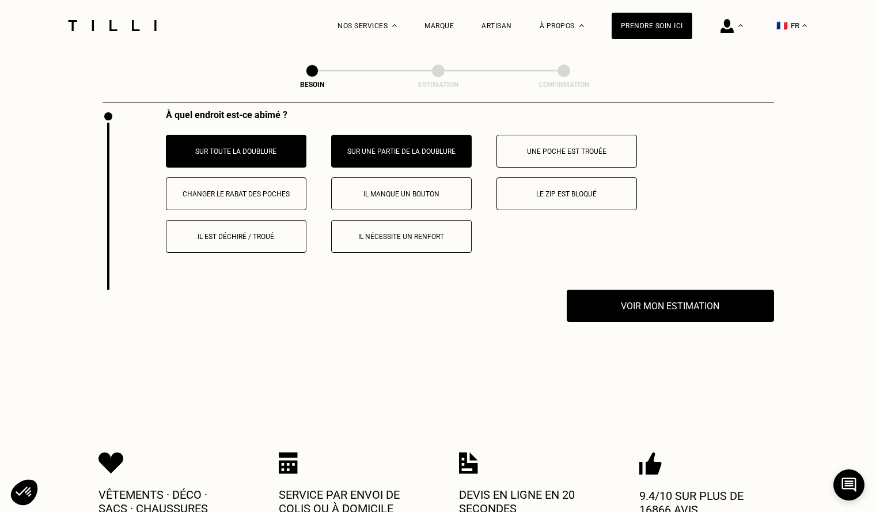
scroll to position [2023, 0]
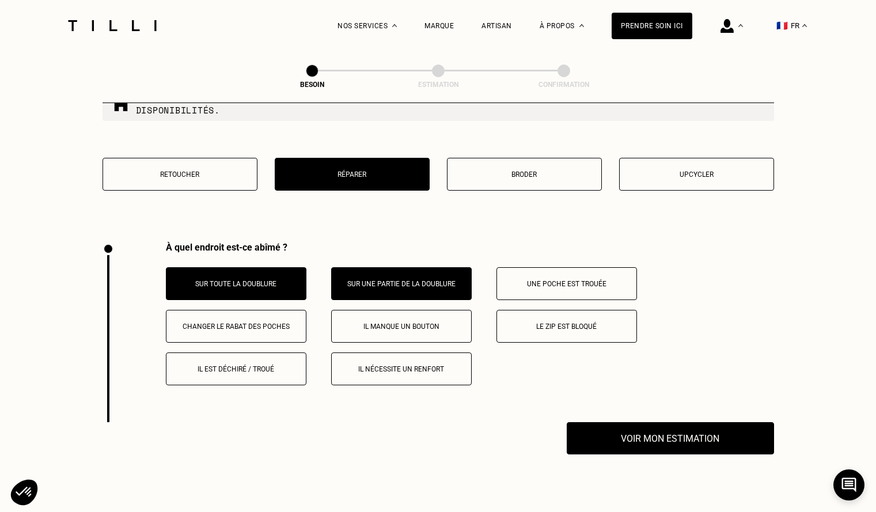
drag, startPoint x: 212, startPoint y: 263, endPoint x: 225, endPoint y: 271, distance: 15.0
click at [222, 271] on button "Sur toute la doublure" at bounding box center [236, 283] width 141 height 33
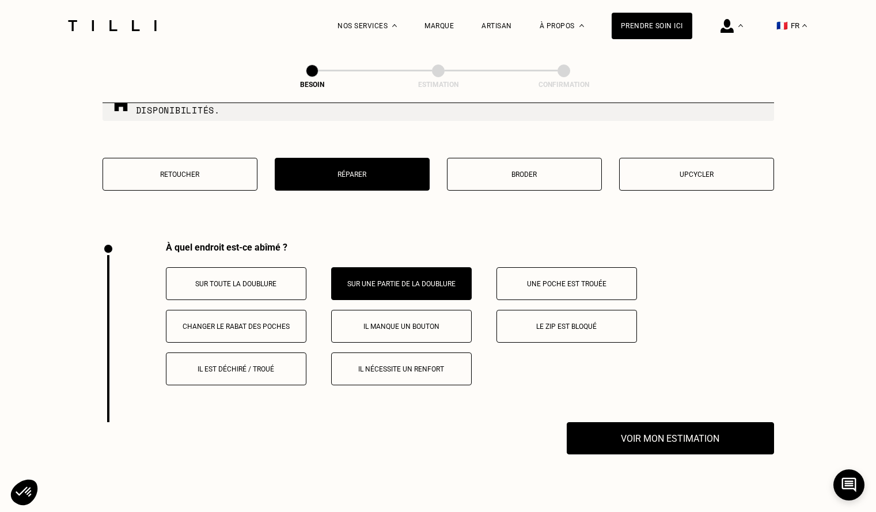
click at [226, 271] on button "Sur toute la doublure" at bounding box center [236, 283] width 141 height 33
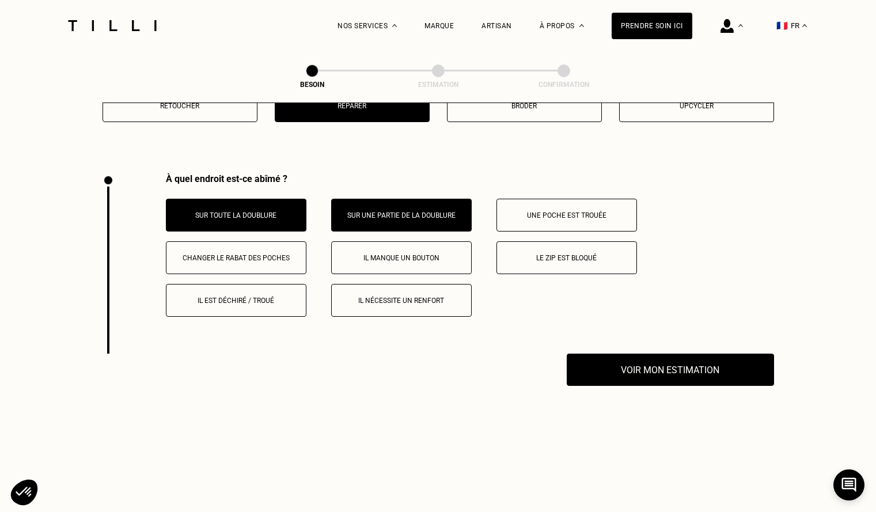
scroll to position [2081, 0]
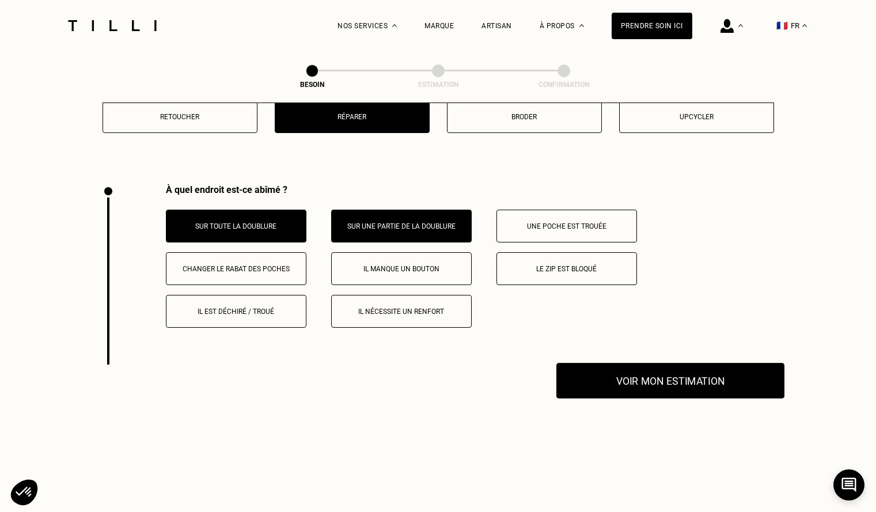
click at [668, 376] on button "Voir mon estimation" at bounding box center [670, 381] width 228 height 36
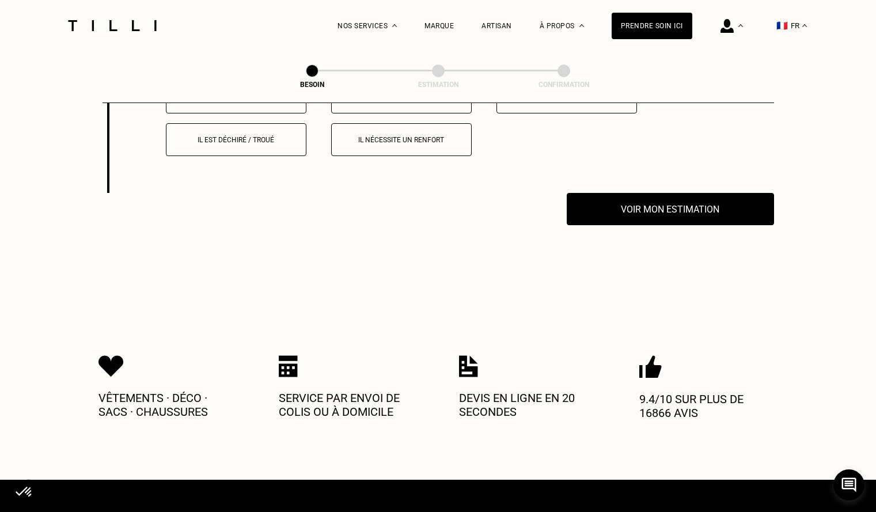
scroll to position [2138, 0]
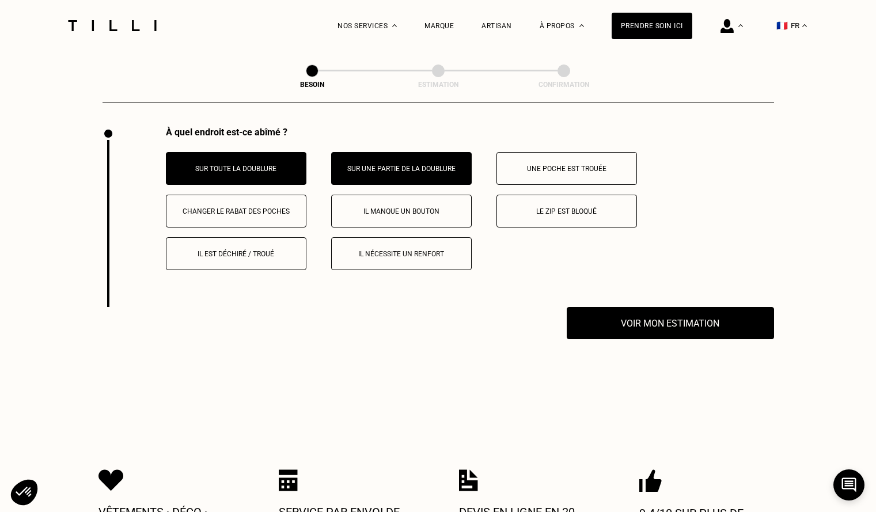
click at [236, 165] on p "Sur toute la doublure" at bounding box center [236, 169] width 128 height 8
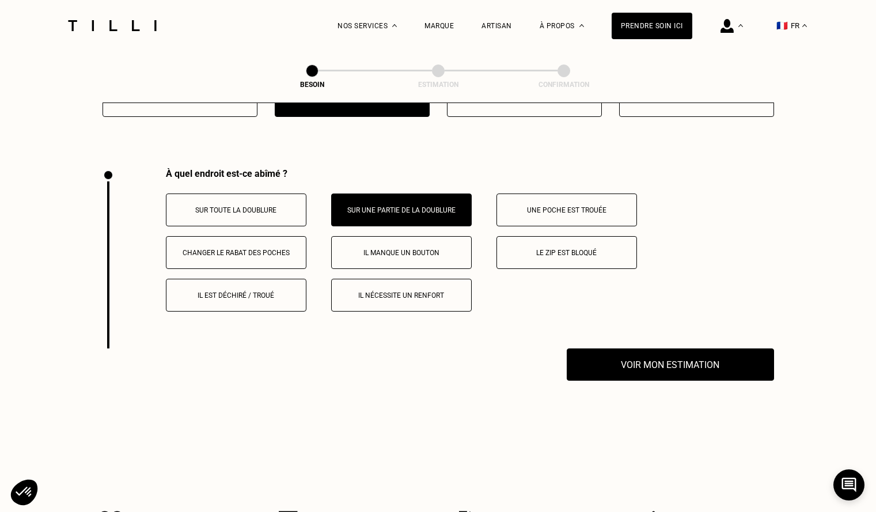
scroll to position [2081, 0]
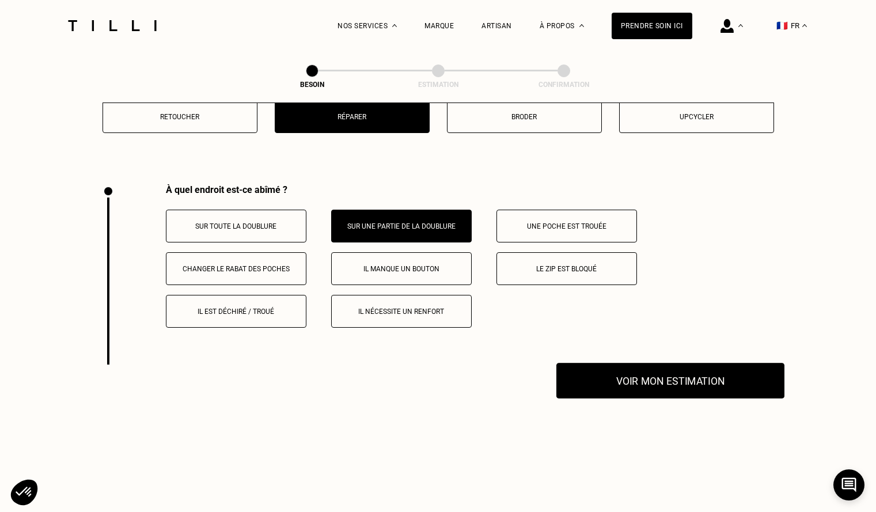
click at [642, 381] on button "Voir mon estimation" at bounding box center [670, 381] width 228 height 36
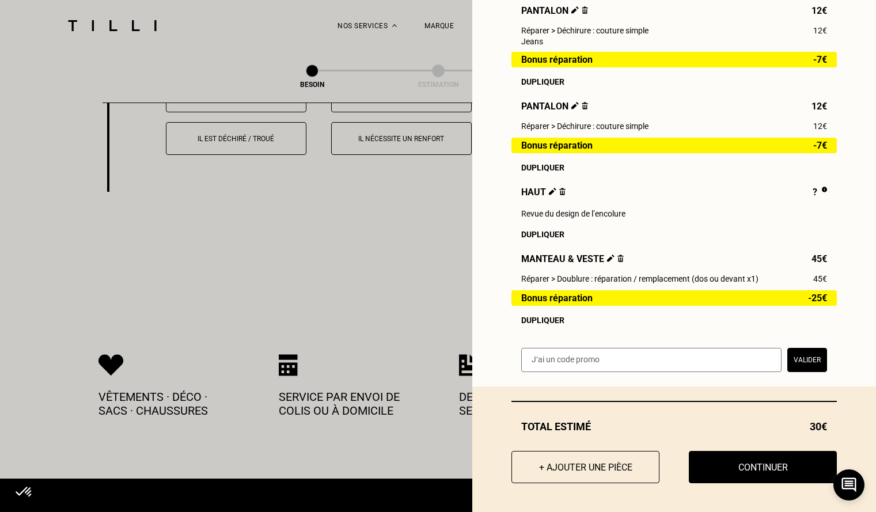
scroll to position [236, 0]
click at [612, 469] on button "+ Ajouter une pièce" at bounding box center [585, 467] width 163 height 36
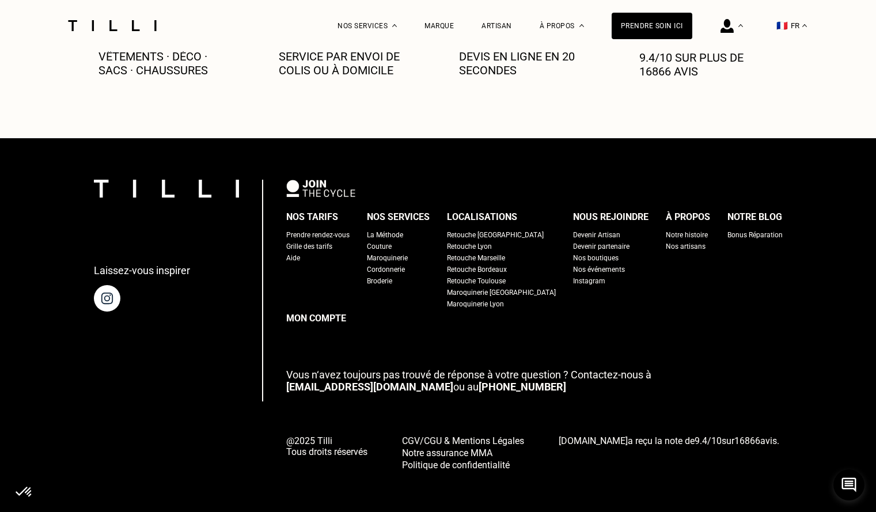
scroll to position [0, 0]
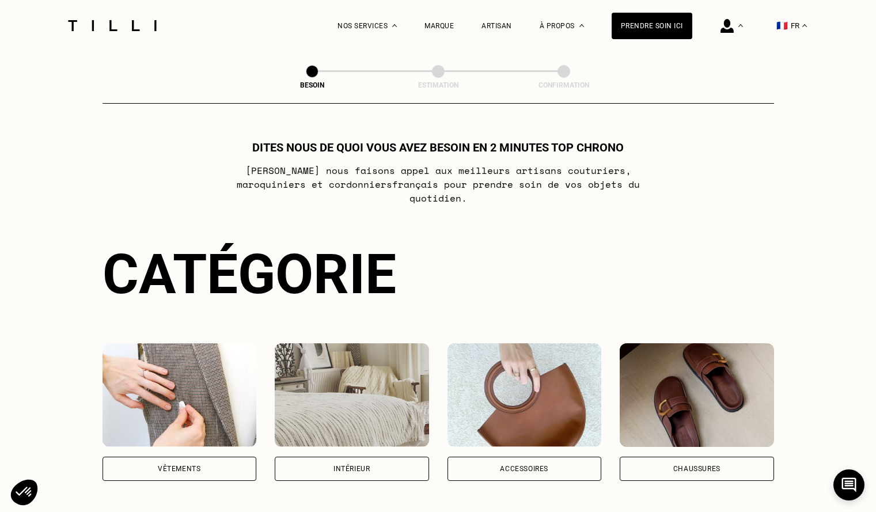
click at [183, 383] on img at bounding box center [180, 395] width 154 height 104
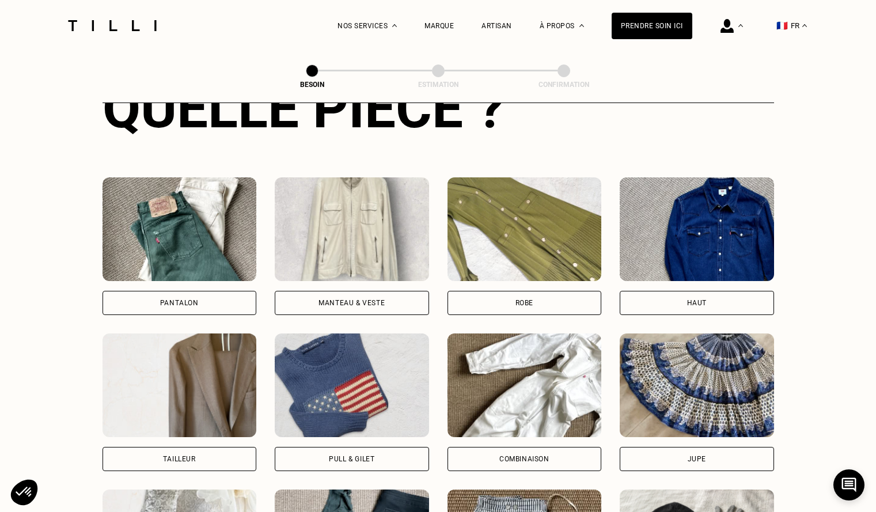
scroll to position [492, 0]
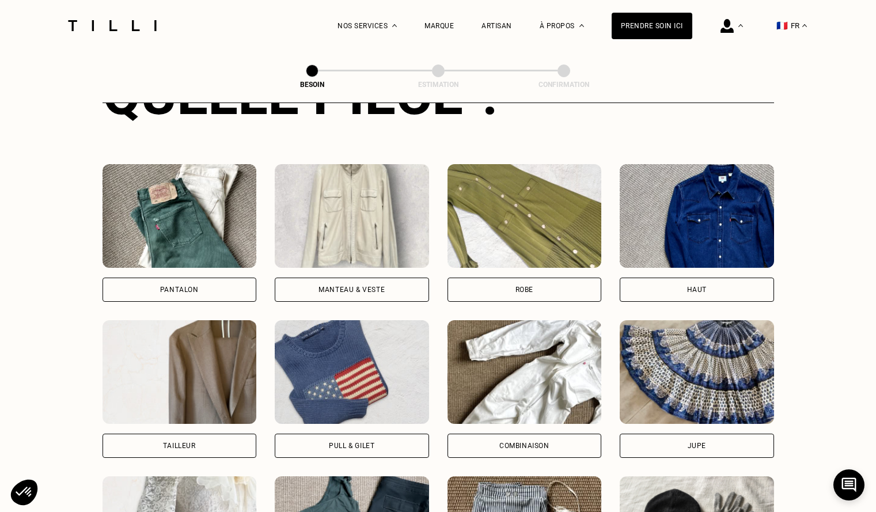
click at [338, 379] on img at bounding box center [352, 372] width 154 height 104
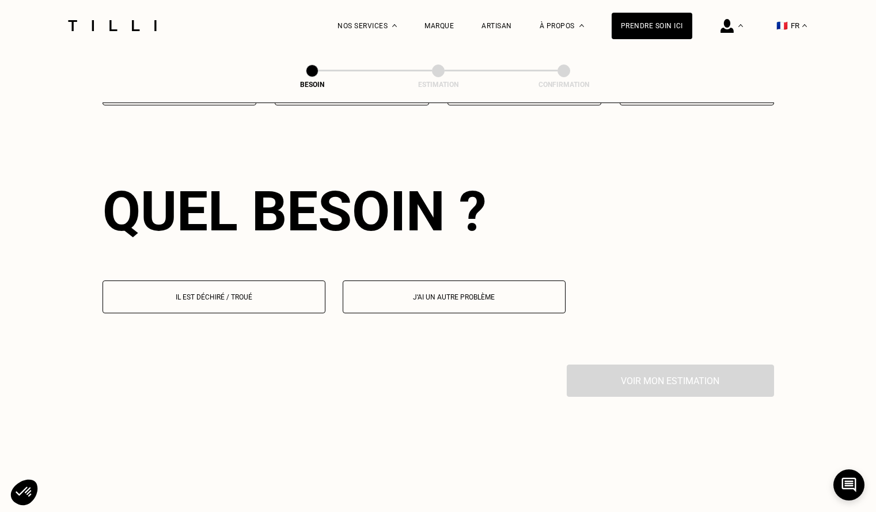
scroll to position [1004, 0]
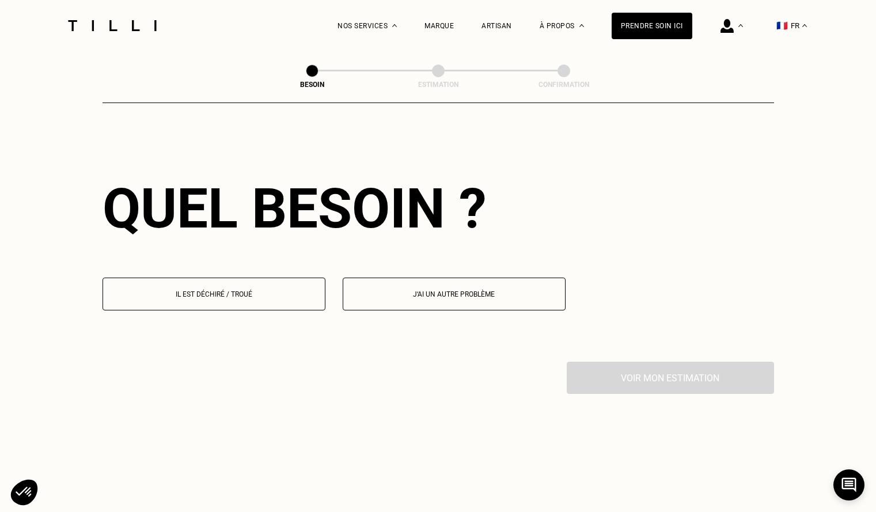
click at [262, 290] on p "Il est déchiré / troué" at bounding box center [214, 294] width 210 height 8
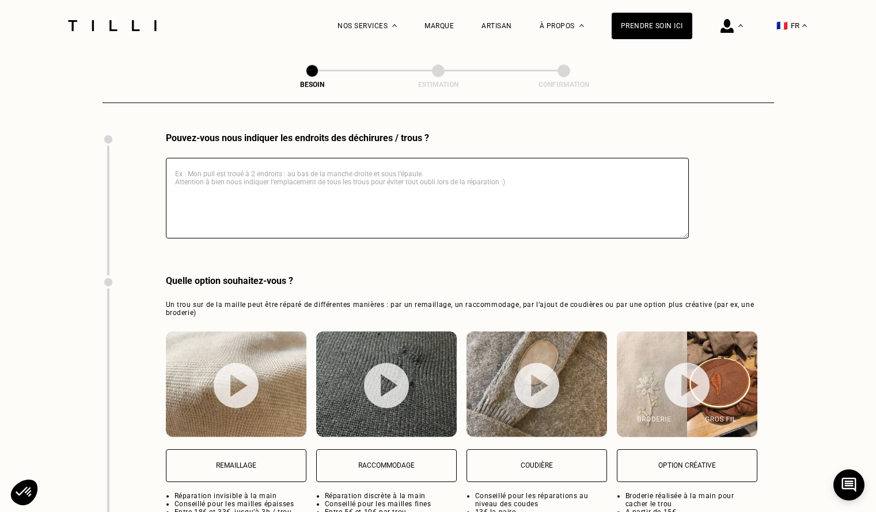
scroll to position [1343, 0]
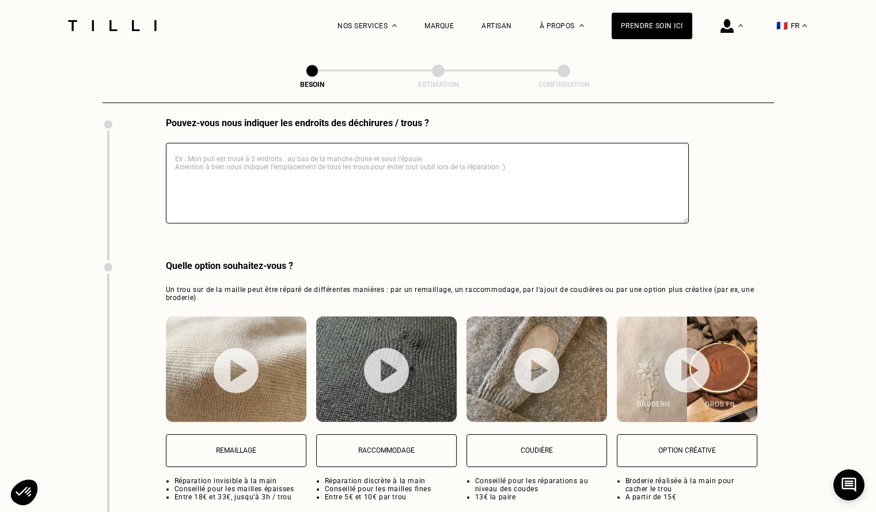
click at [391, 438] on button "Raccommodage" at bounding box center [386, 450] width 141 height 33
select select "FR"
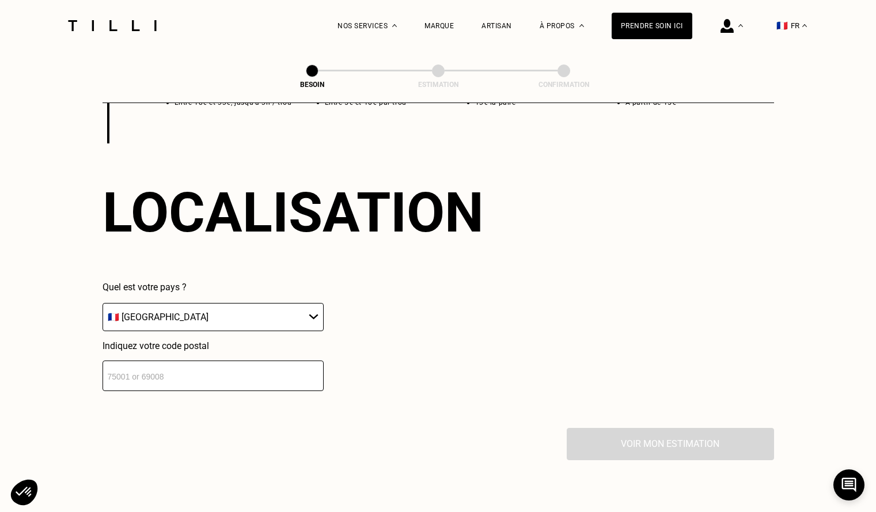
scroll to position [1744, 0]
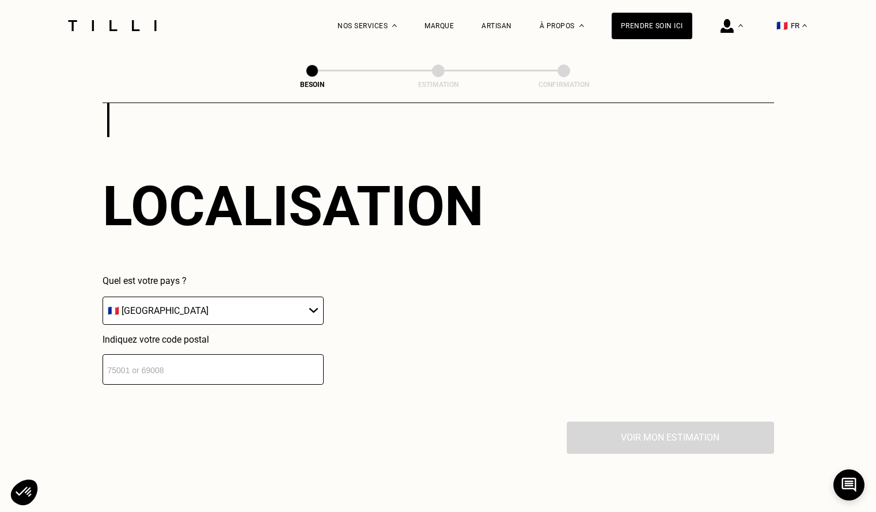
click at [287, 361] on input "number" at bounding box center [213, 369] width 221 height 31
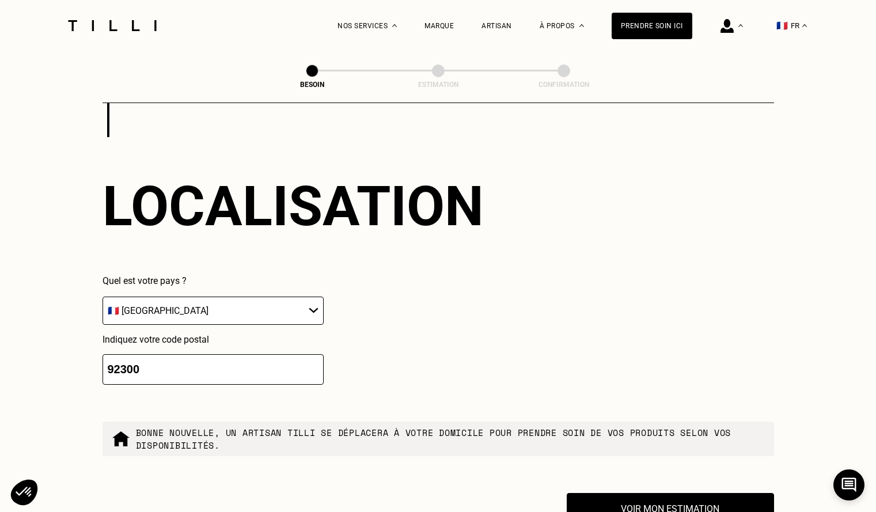
type input "92300"
click at [517, 354] on div "Localisation Quel est votre pays ? 🇩🇪 [GEOGRAPHIC_DATA] 🇦🇹 [GEOGRAPHIC_DATA] 🇧🇪…" at bounding box center [439, 279] width 672 height 285
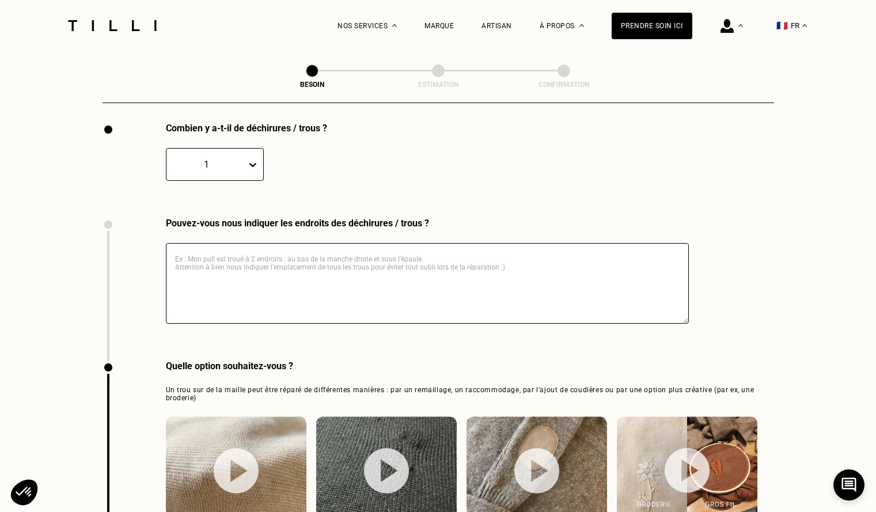
scroll to position [1225, 0]
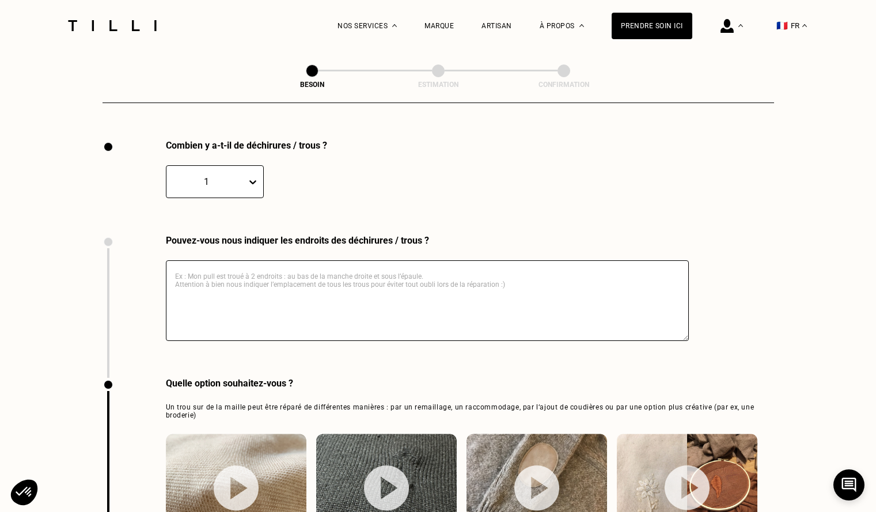
click at [256, 176] on icon at bounding box center [253, 182] width 12 height 12
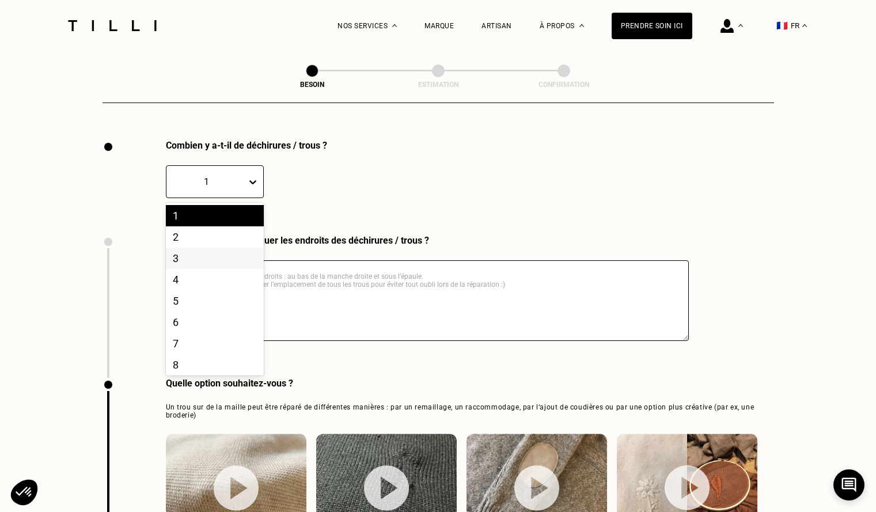
click at [211, 248] on div "3" at bounding box center [215, 258] width 98 height 21
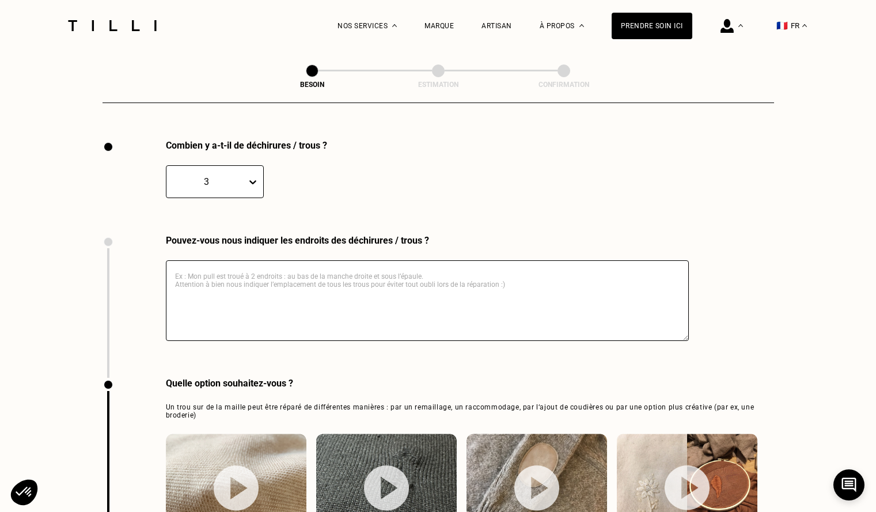
click at [748, 289] on div "Pouvez-vous nous indiquer les endroits des déchirures / trous ?" at bounding box center [439, 306] width 672 height 143
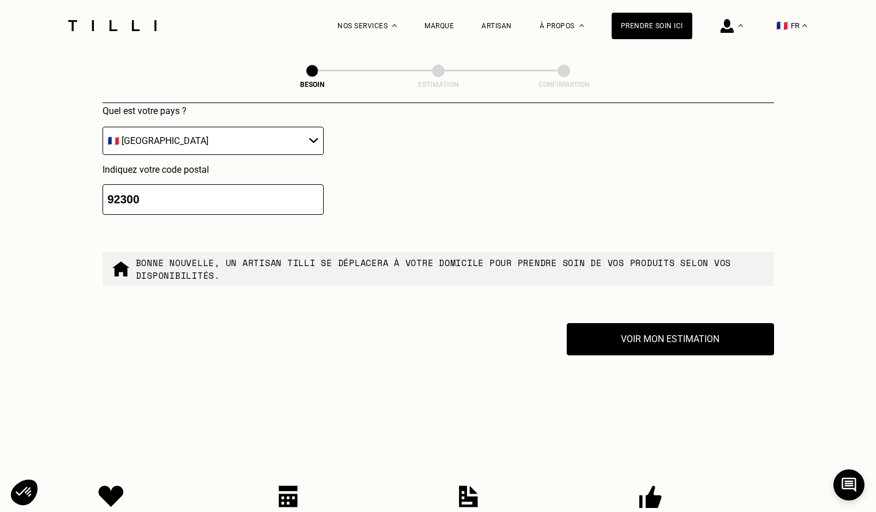
scroll to position [1974, 0]
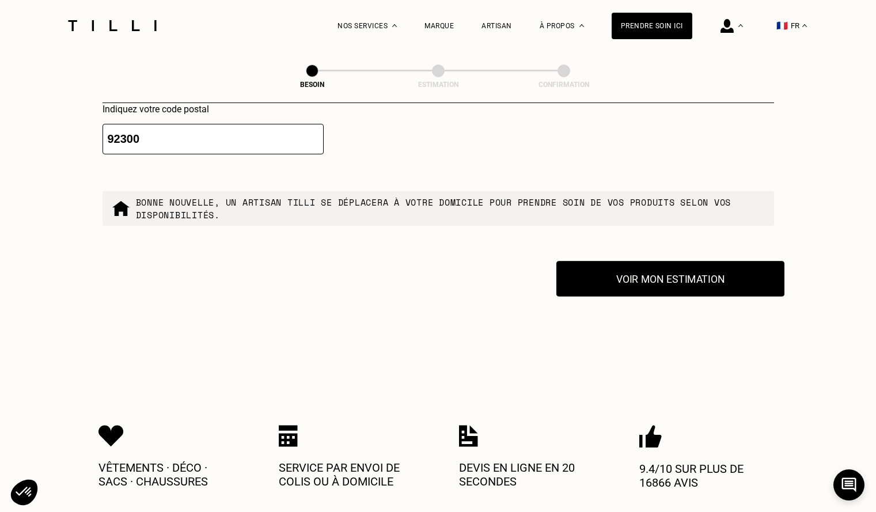
click at [693, 287] on button "Voir mon estimation" at bounding box center [670, 279] width 228 height 36
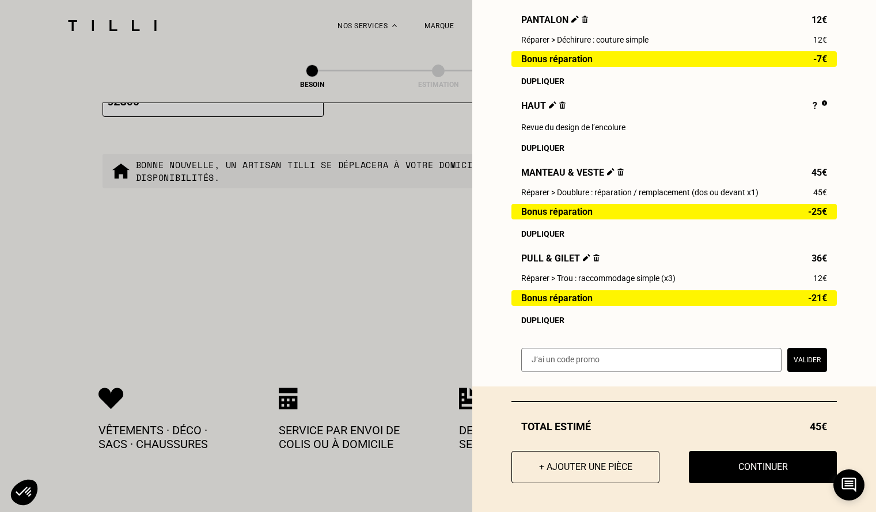
scroll to position [2032, 0]
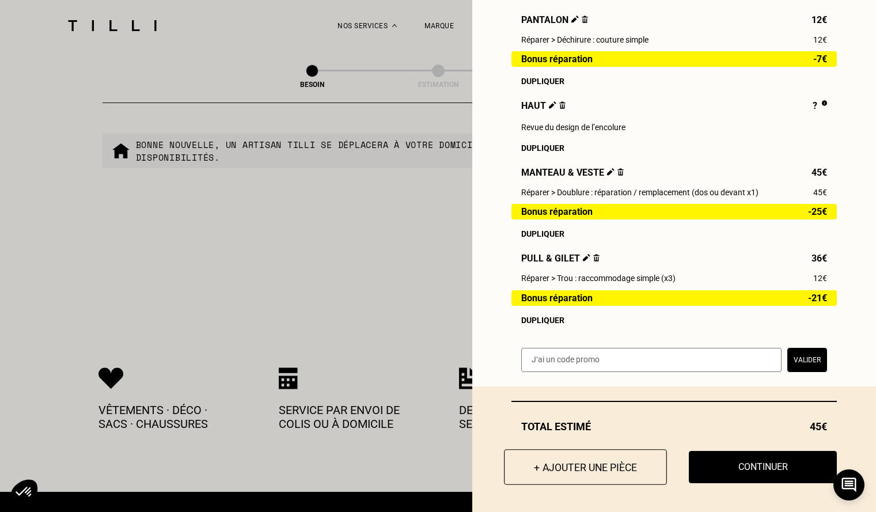
click at [588, 461] on button "+ Ajouter une pièce" at bounding box center [585, 467] width 163 height 36
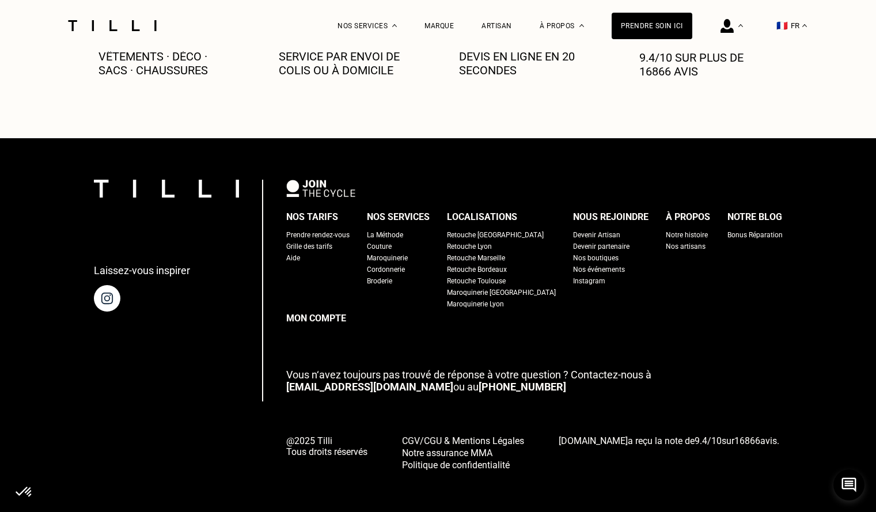
scroll to position [0, 0]
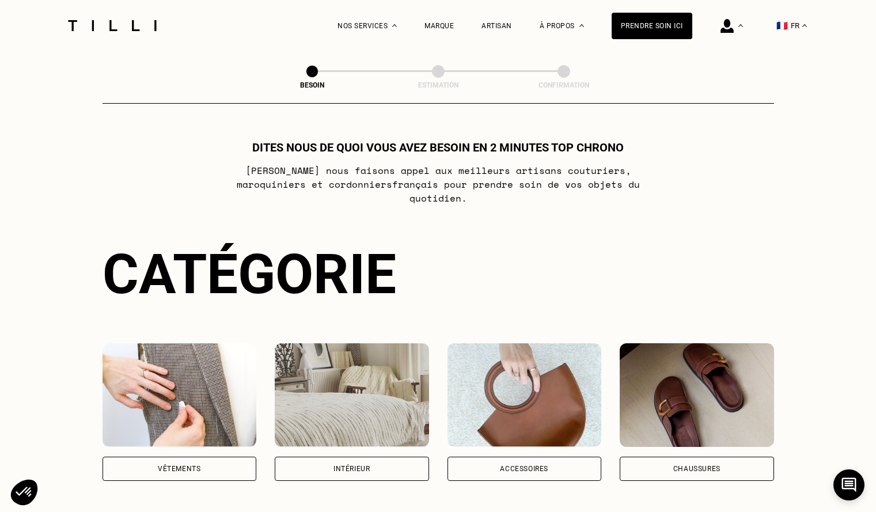
click at [204, 369] on img at bounding box center [180, 395] width 154 height 104
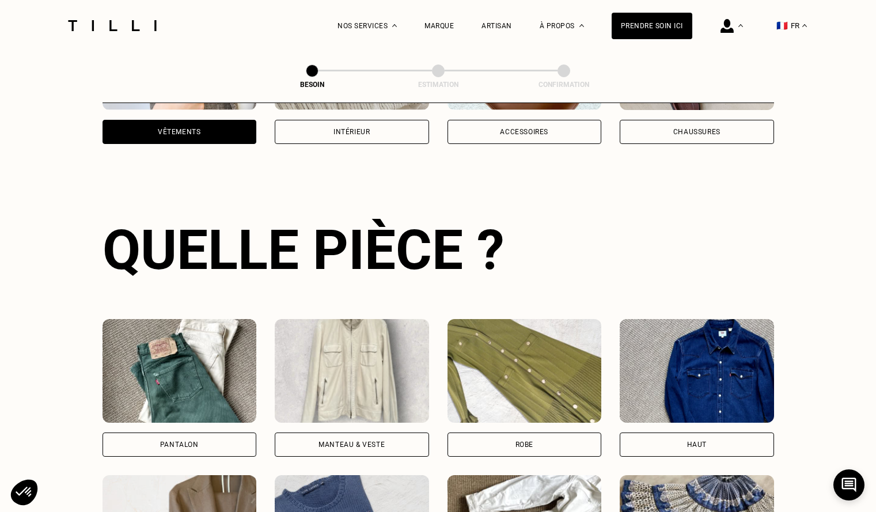
scroll to position [377, 0]
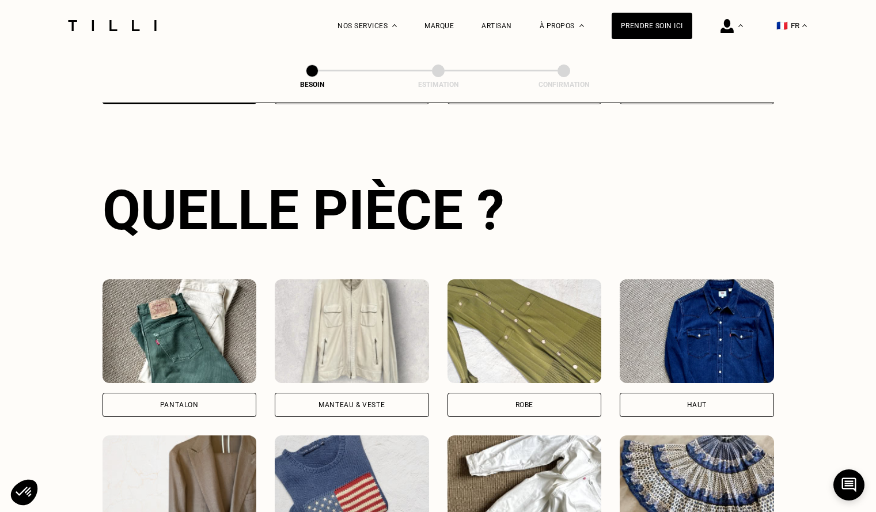
click at [180, 324] on img at bounding box center [180, 331] width 154 height 104
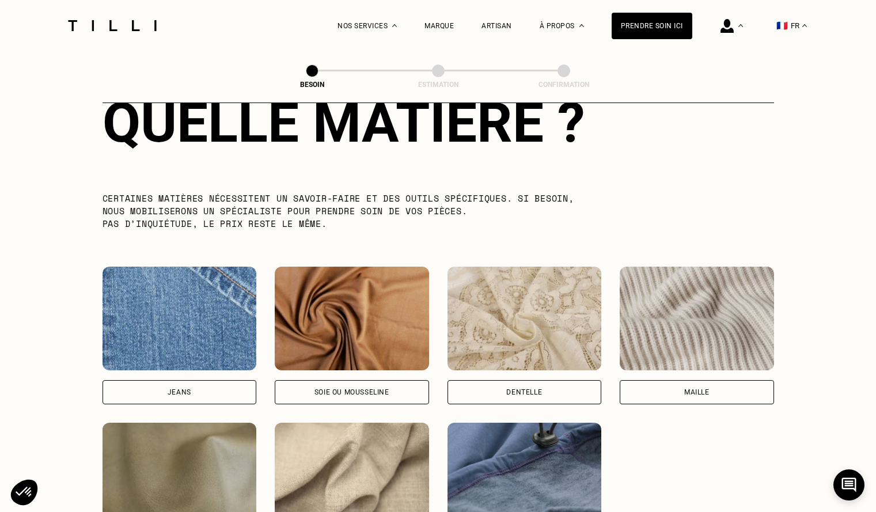
scroll to position [1176, 0]
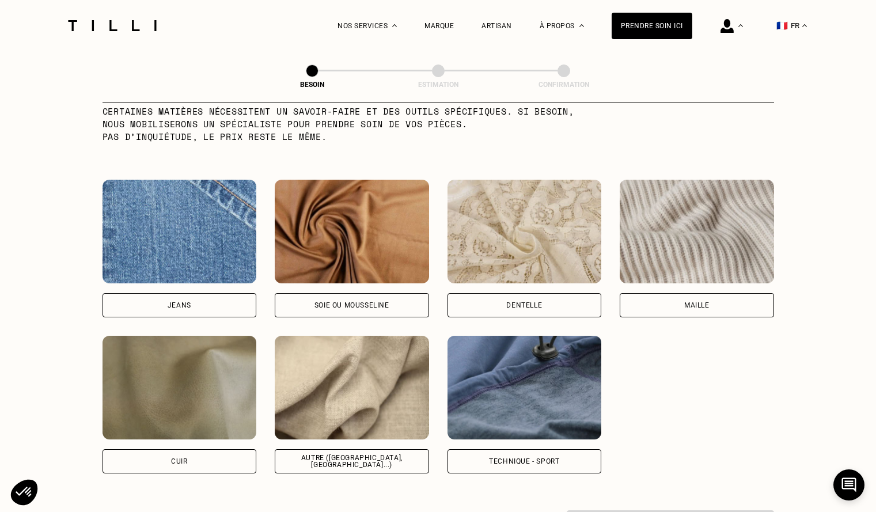
click at [529, 389] on img at bounding box center [525, 388] width 154 height 104
select select "FR"
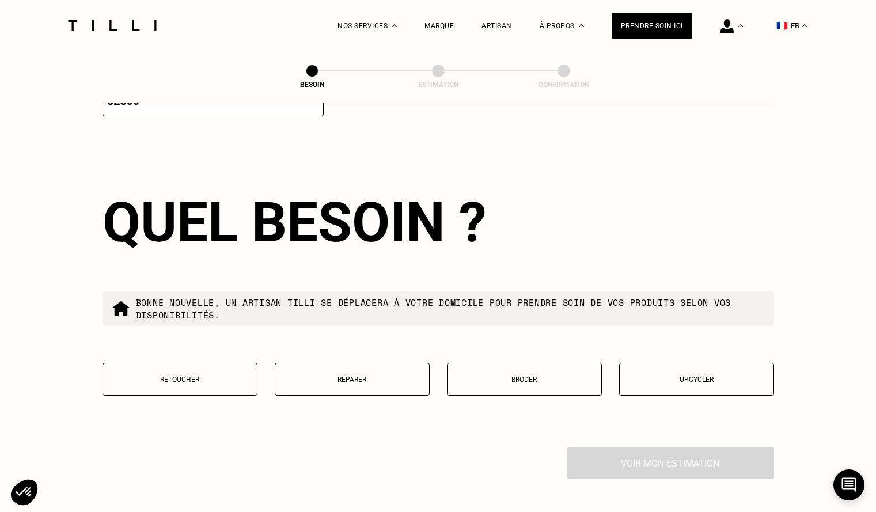
scroll to position [1837, 0]
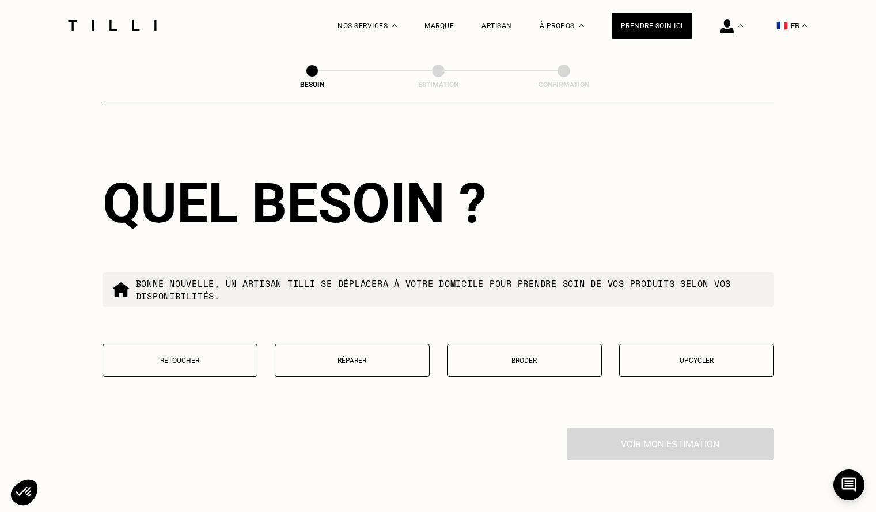
click at [399, 357] on p "Réparer" at bounding box center [352, 361] width 142 height 8
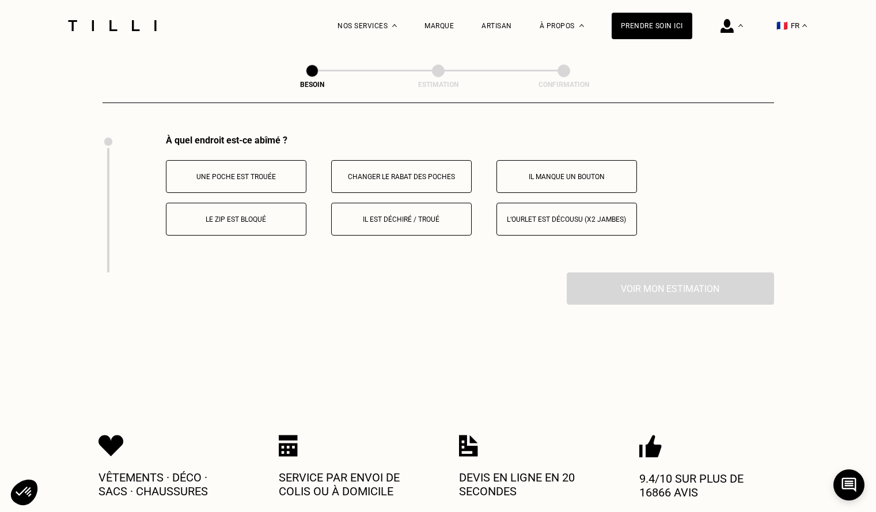
scroll to position [2131, 0]
click at [417, 215] on p "Il est déchiré / troué" at bounding box center [402, 219] width 128 height 8
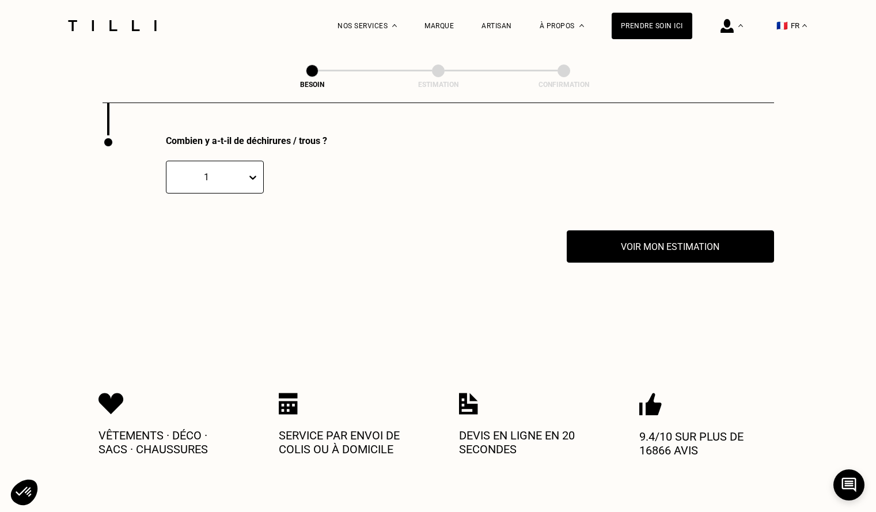
scroll to position [2269, 0]
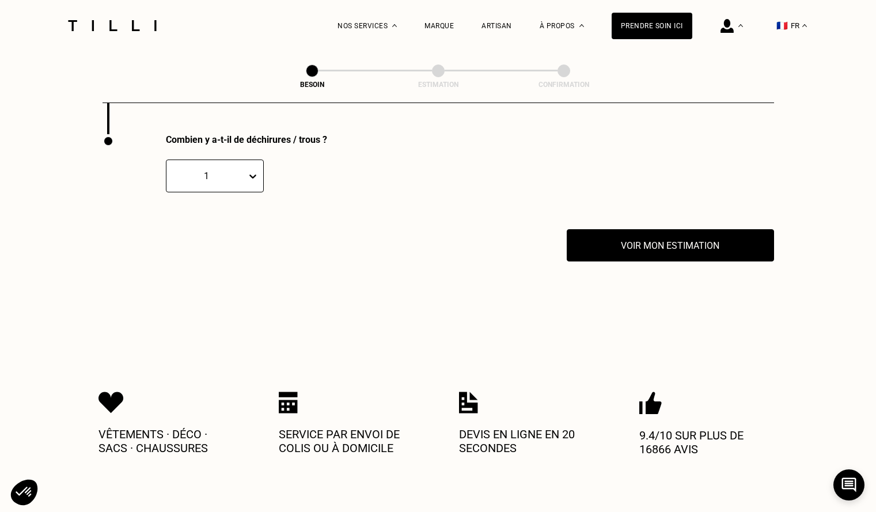
click at [254, 173] on icon at bounding box center [253, 177] width 12 height 12
click at [205, 229] on div "2" at bounding box center [215, 231] width 98 height 21
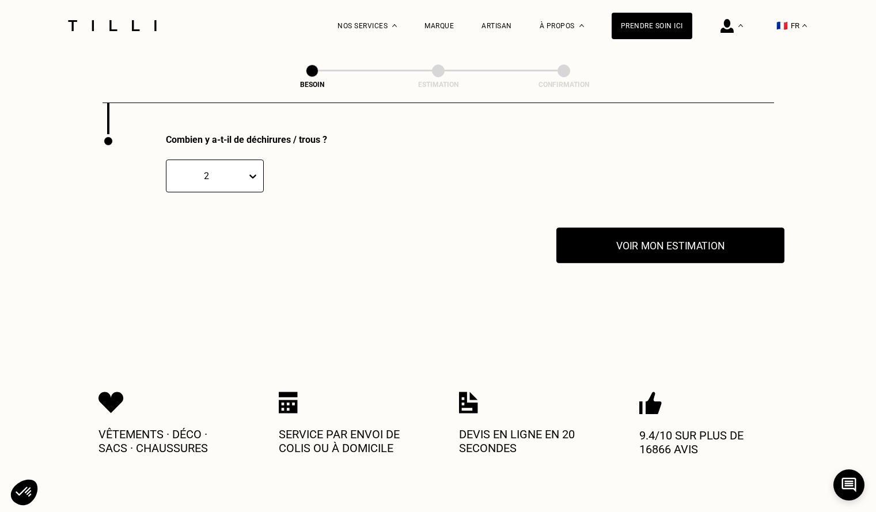
click at [672, 244] on button "Voir mon estimation" at bounding box center [670, 246] width 228 height 36
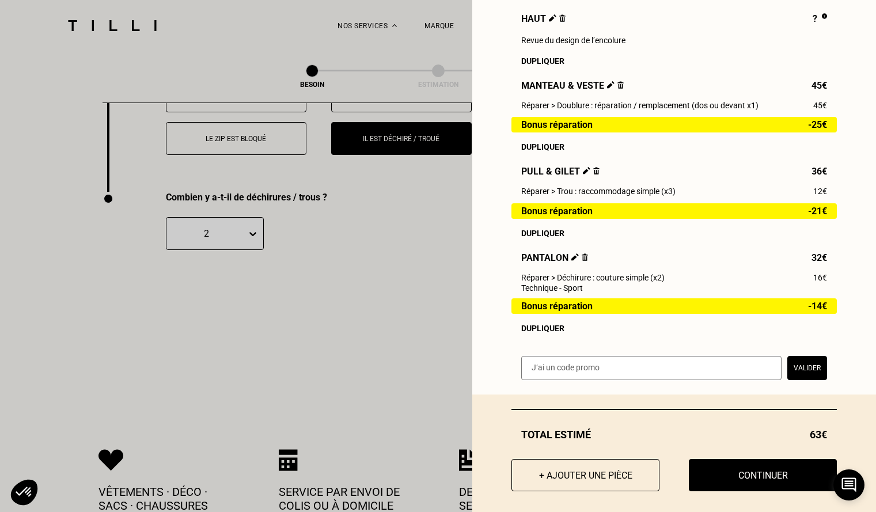
scroll to position [420, 0]
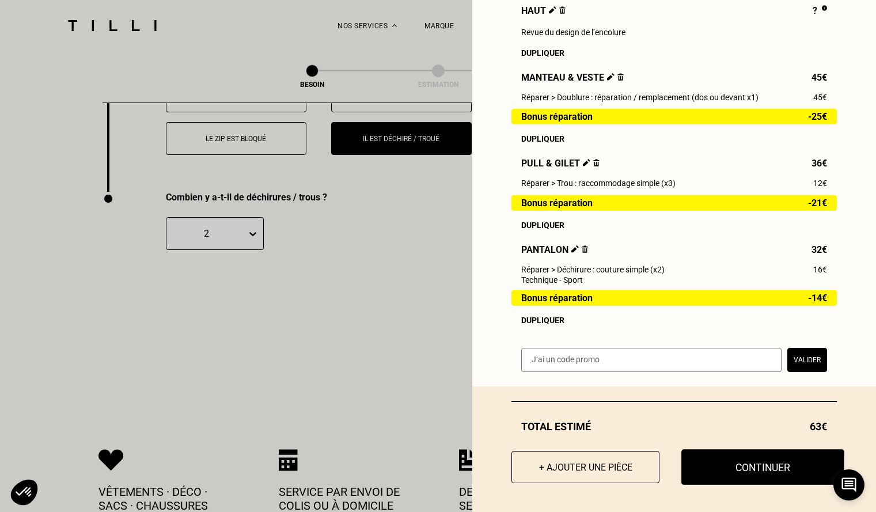
click at [783, 464] on button "Continuer" at bounding box center [762, 467] width 163 height 36
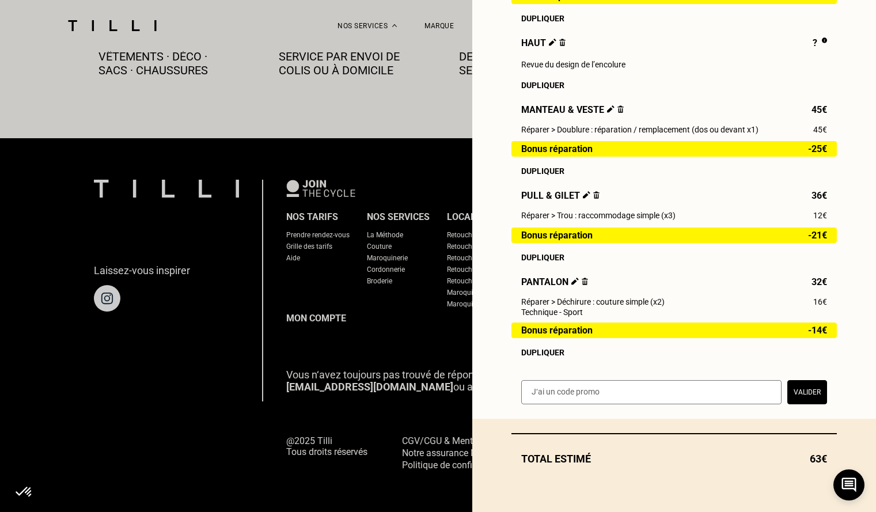
scroll to position [655, 0]
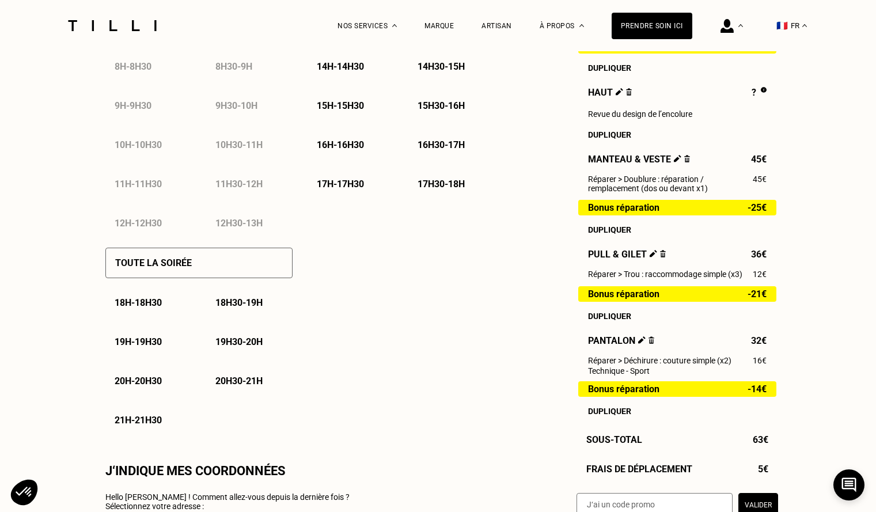
scroll to position [230, 0]
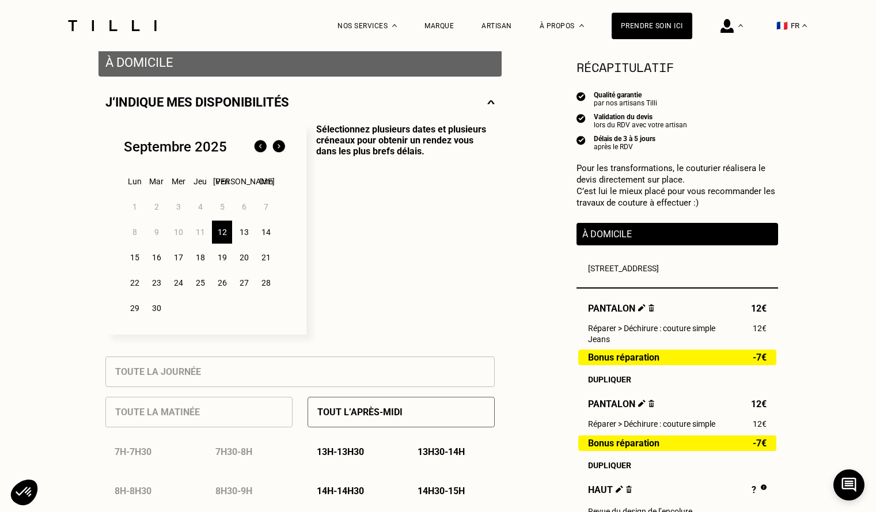
click at [180, 261] on div "17" at bounding box center [178, 257] width 20 height 23
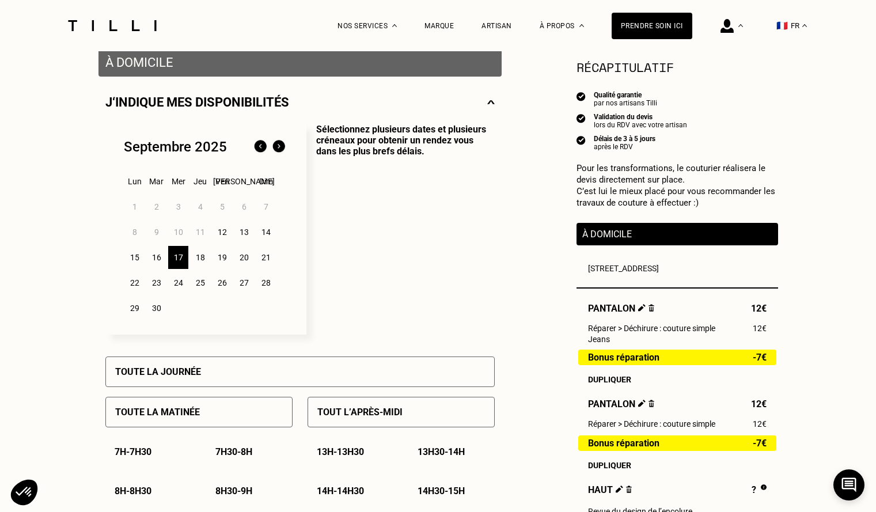
scroll to position [288, 0]
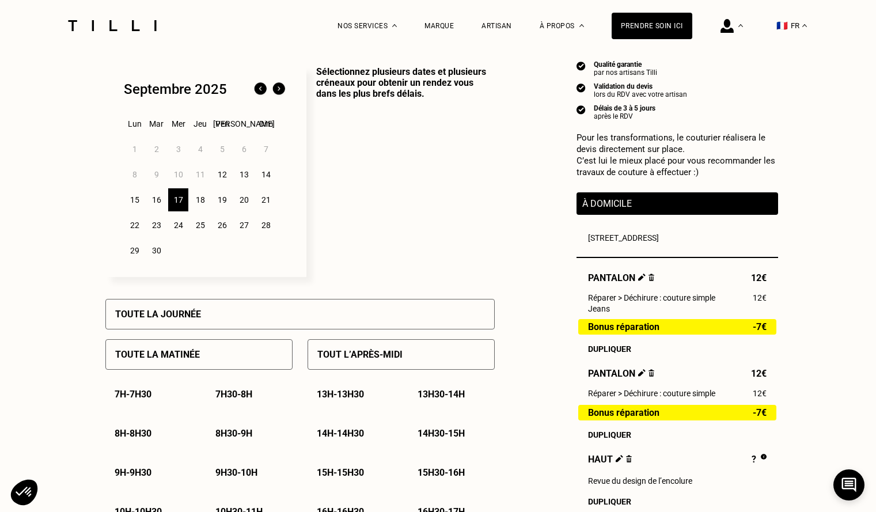
click at [316, 315] on div "Toute la journée" at bounding box center [299, 314] width 389 height 31
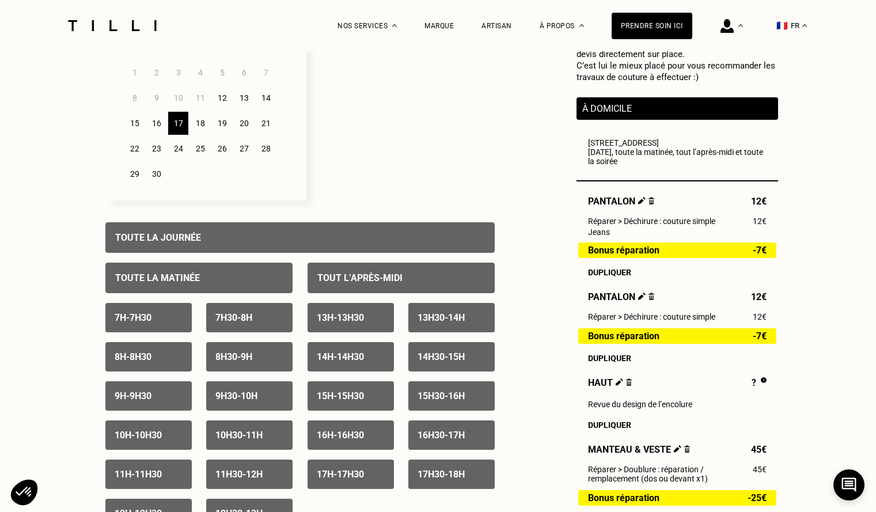
scroll to position [230, 0]
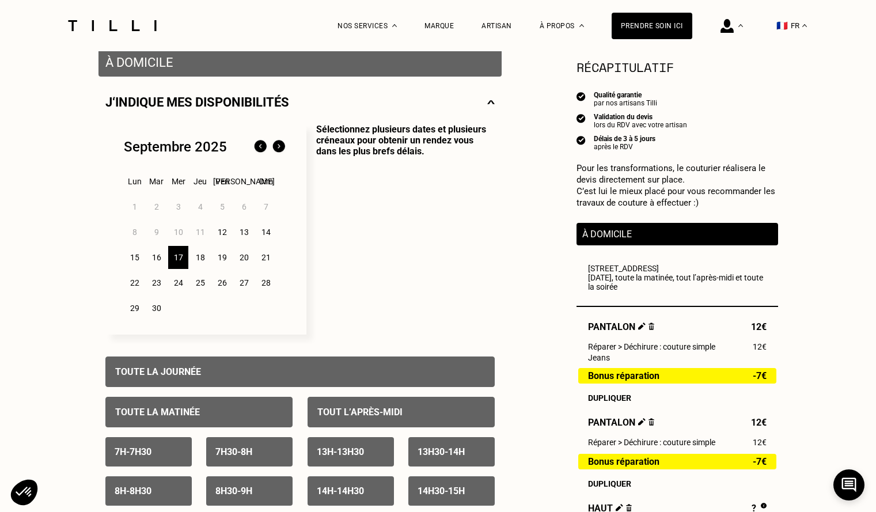
click at [175, 284] on div "24" at bounding box center [178, 282] width 20 height 23
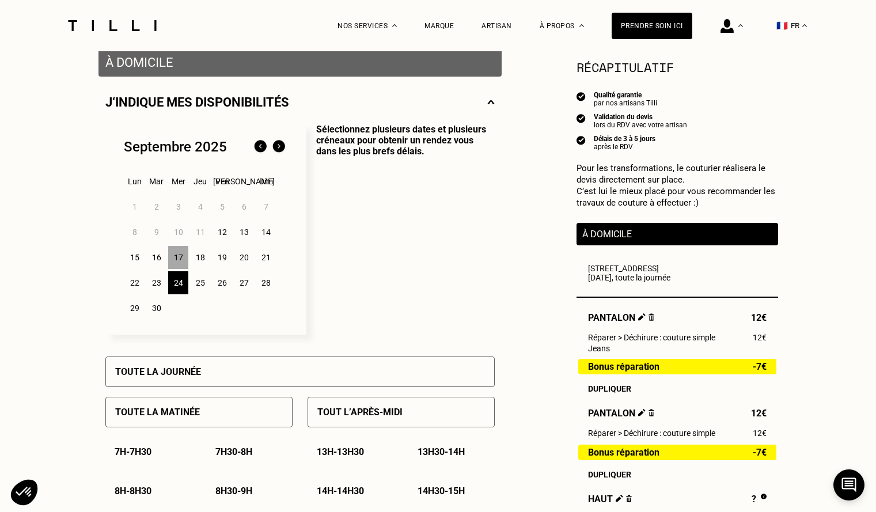
click at [178, 260] on div "17" at bounding box center [178, 257] width 20 height 23
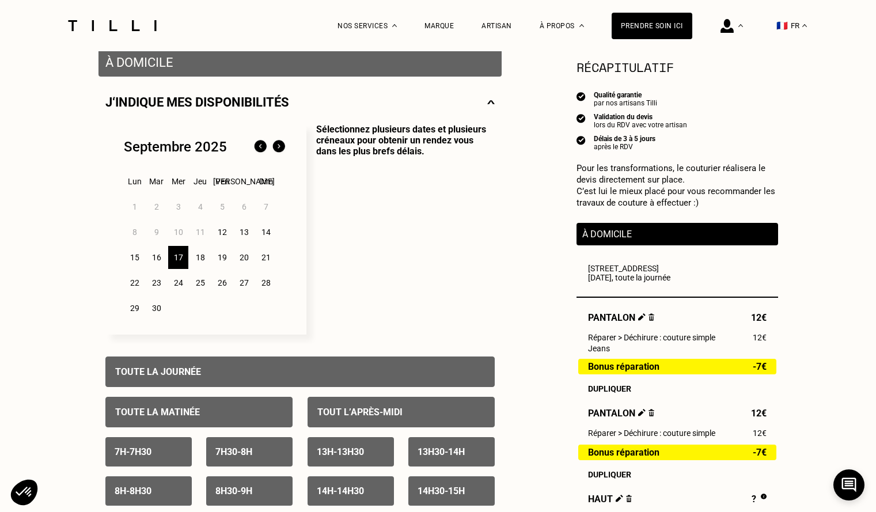
click at [180, 285] on div "24" at bounding box center [178, 282] width 20 height 23
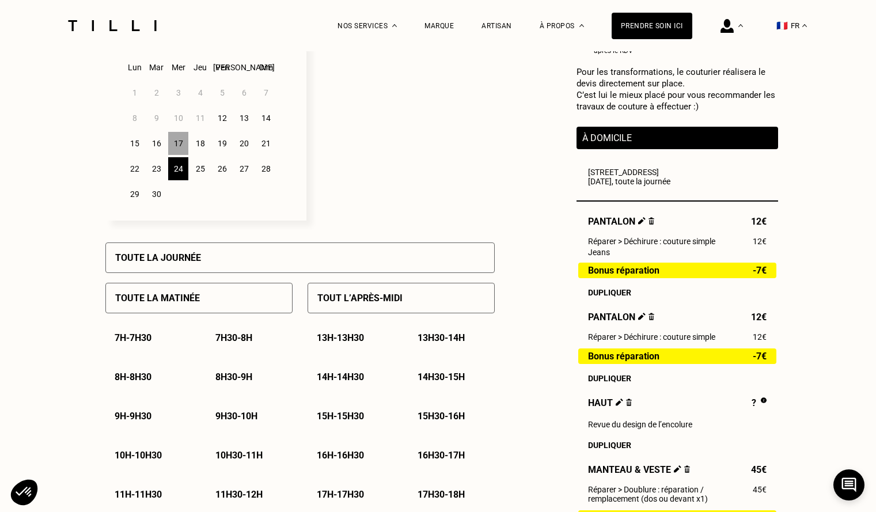
scroll to position [346, 0]
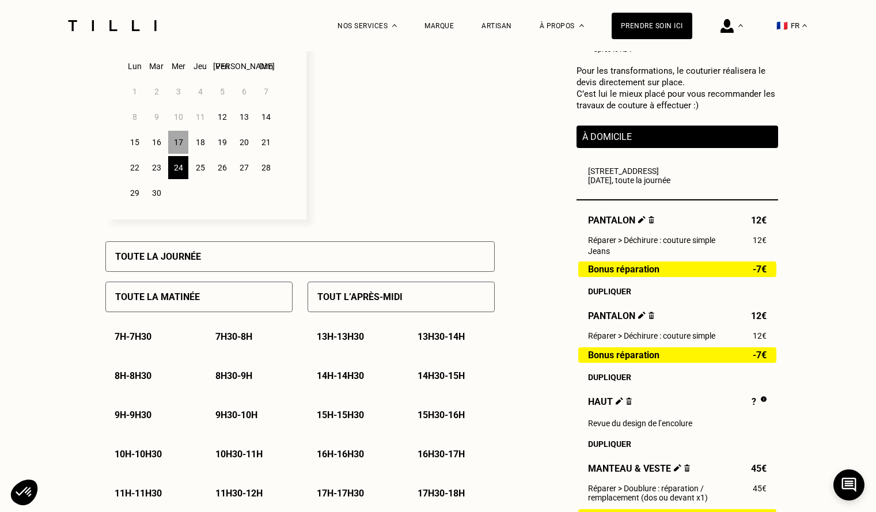
click at [291, 258] on div "Toute la journée" at bounding box center [299, 256] width 389 height 31
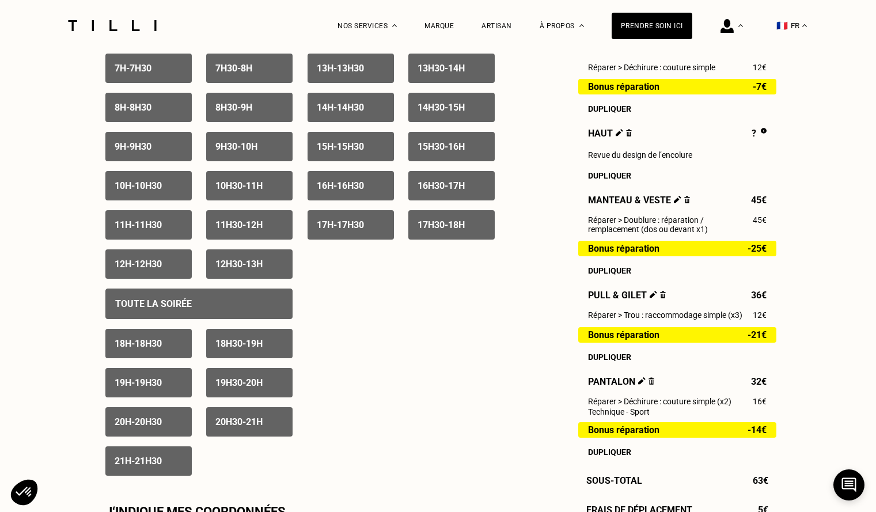
scroll to position [634, 0]
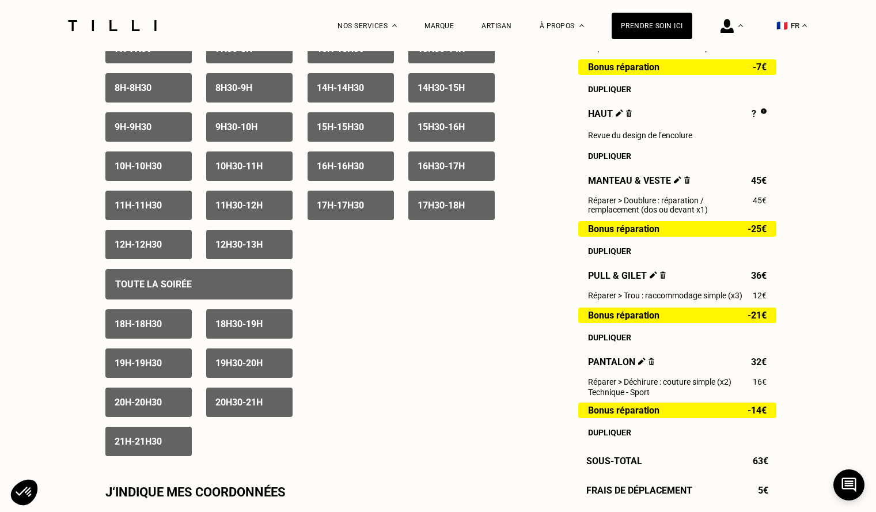
click at [203, 287] on div "Toute la soirée" at bounding box center [198, 284] width 187 height 31
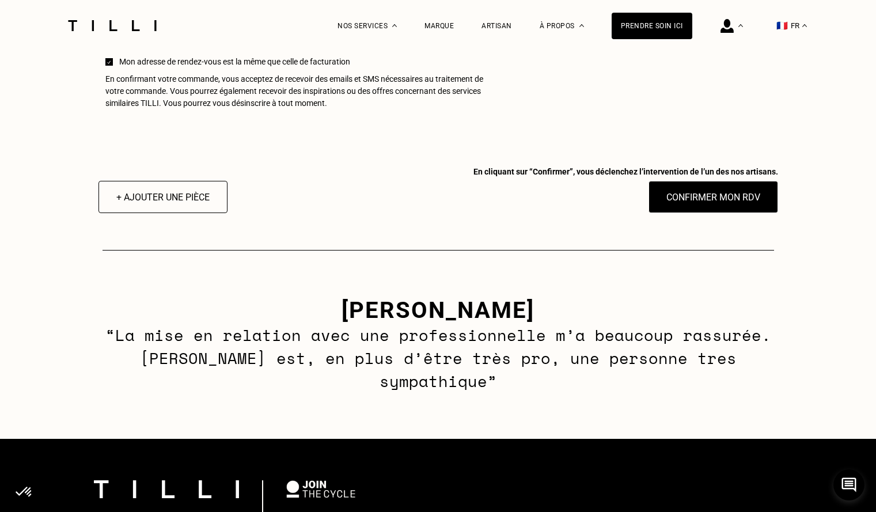
scroll to position [1037, 0]
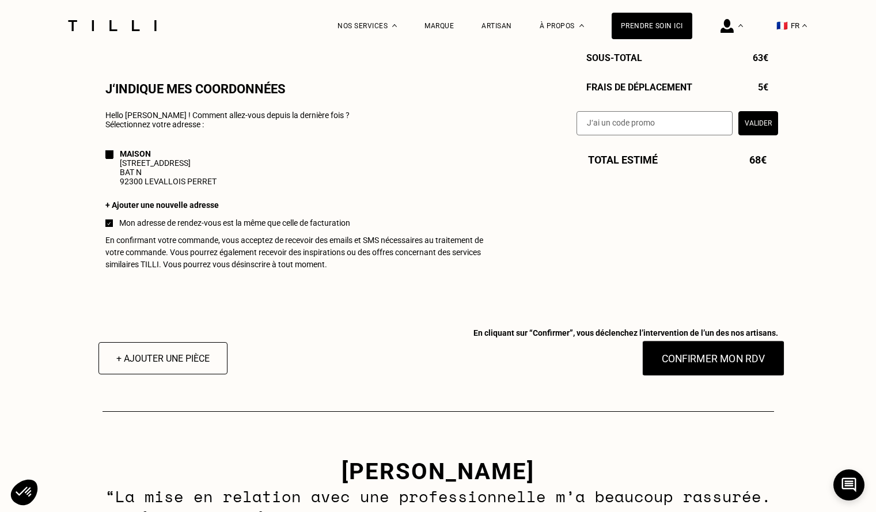
click at [705, 366] on button "Confirmer mon RDV" at bounding box center [713, 358] width 143 height 36
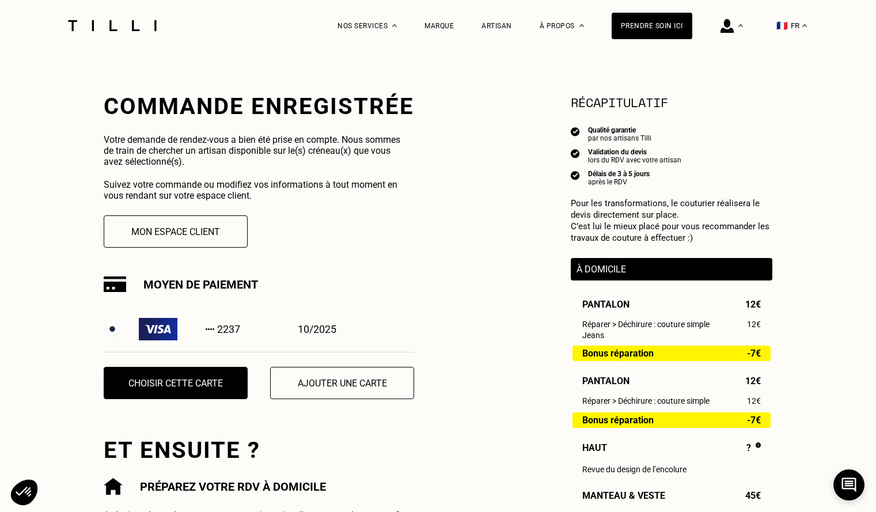
scroll to position [173, 0]
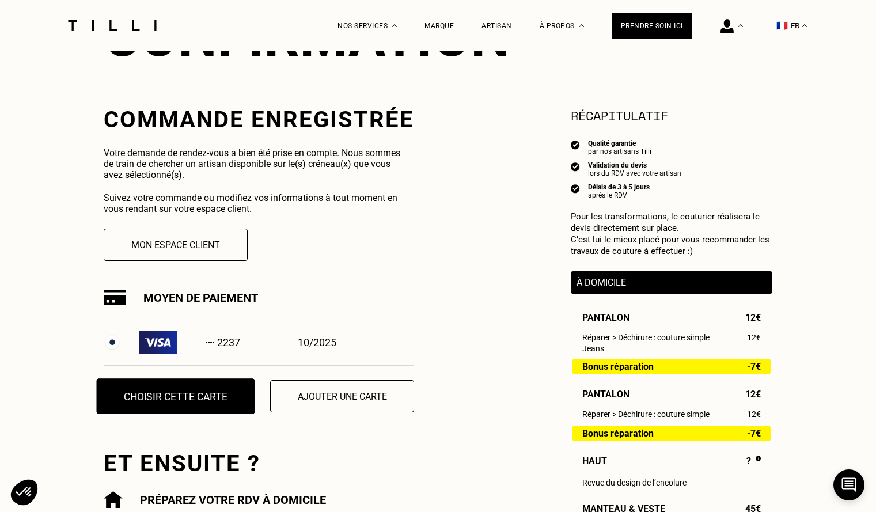
click at [188, 396] on button "Choisir cette carte" at bounding box center [176, 396] width 158 height 36
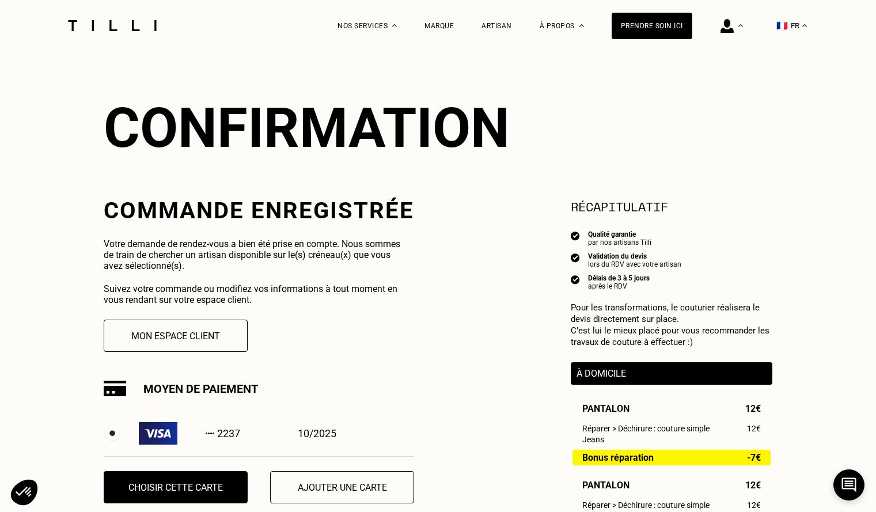
scroll to position [0, 0]
